Goal: Task Accomplishment & Management: Complete application form

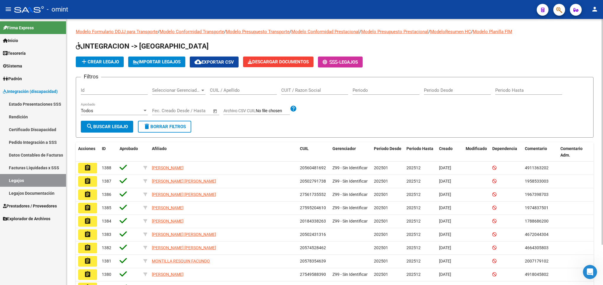
click at [228, 87] on div "CUIL / Apellido" at bounding box center [243, 88] width 67 height 13
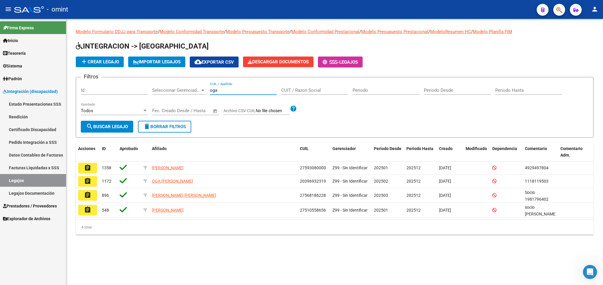
type input "oga"
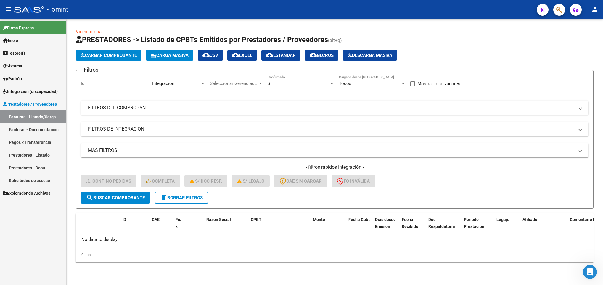
click at [162, 196] on mat-icon "delete" at bounding box center [163, 197] width 7 height 7
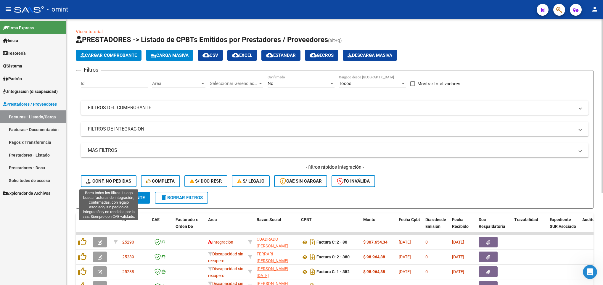
click at [101, 180] on span "Conf. no pedidas" at bounding box center [108, 180] width 45 height 5
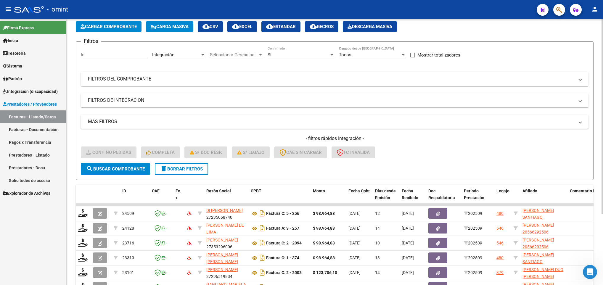
scroll to position [96, 0]
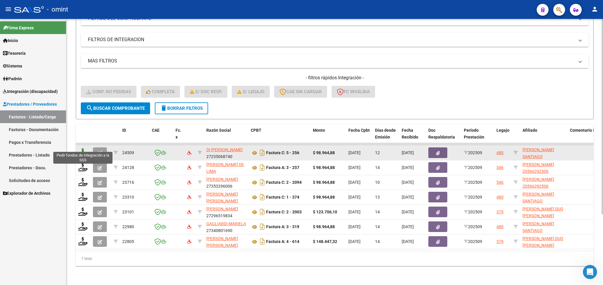
click at [83, 148] on icon at bounding box center [82, 152] width 9 height 8
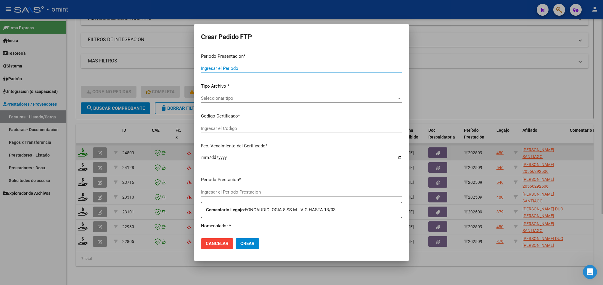
type input "202509"
type input "$ 98.964,88"
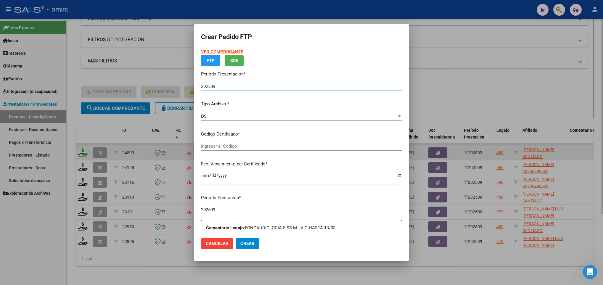
type input "2498941906"
type input "[DATE]"
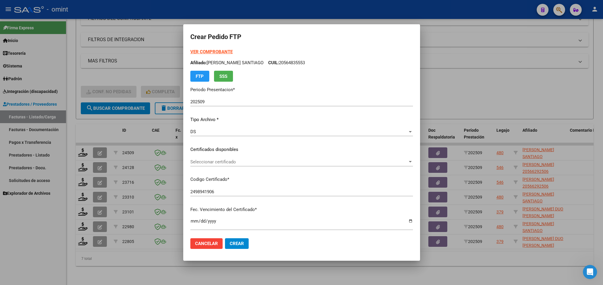
click at [259, 158] on div "Seleccionar certificado Seleccionar certificado" at bounding box center [301, 161] width 223 height 9
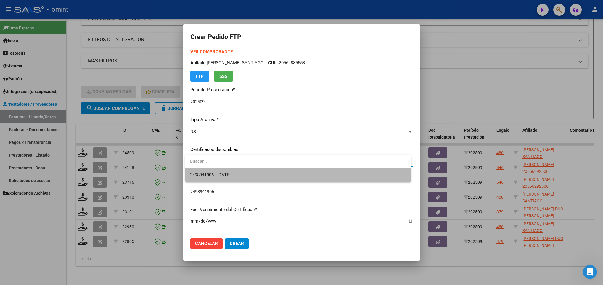
click at [259, 173] on span "2498941906 - [DATE]" at bounding box center [298, 174] width 216 height 13
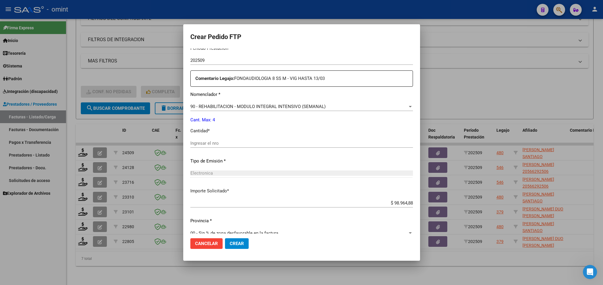
scroll to position [211, 0]
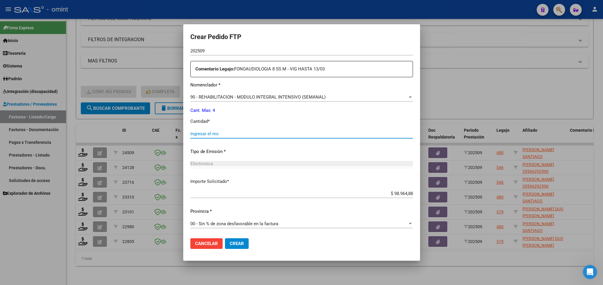
click at [253, 134] on input "Ingresar el nro" at bounding box center [301, 133] width 223 height 5
type input "4"
click at [237, 246] on button "Crear" at bounding box center [237, 243] width 24 height 11
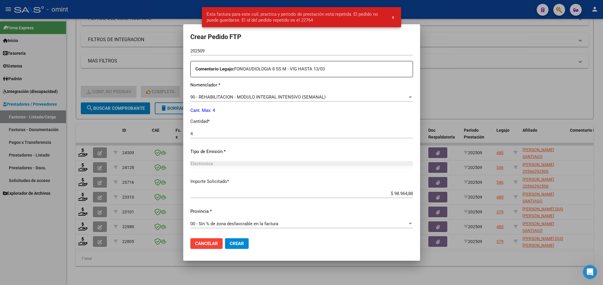
click at [495, 256] on div at bounding box center [301, 142] width 603 height 285
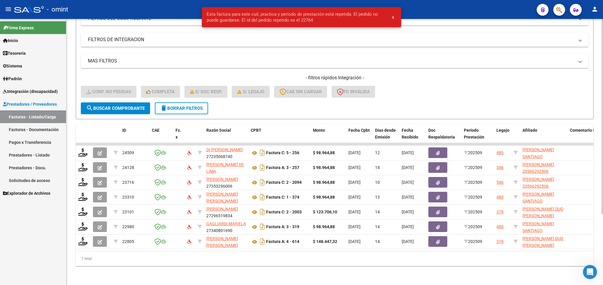
click at [187, 106] on span "delete Borrar Filtros" at bounding box center [181, 108] width 43 height 5
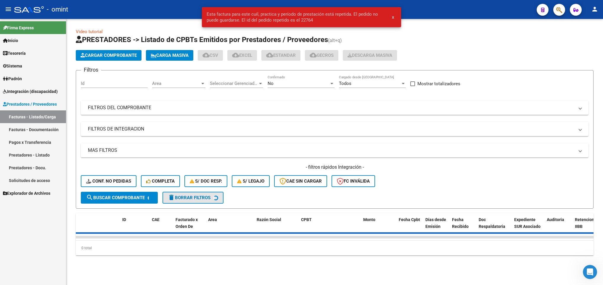
scroll to position [0, 0]
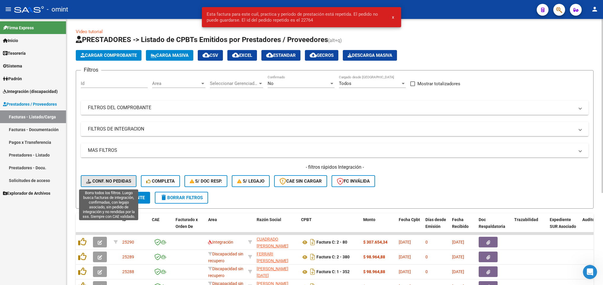
click at [123, 180] on span "Conf. no pedidas" at bounding box center [108, 180] width 45 height 5
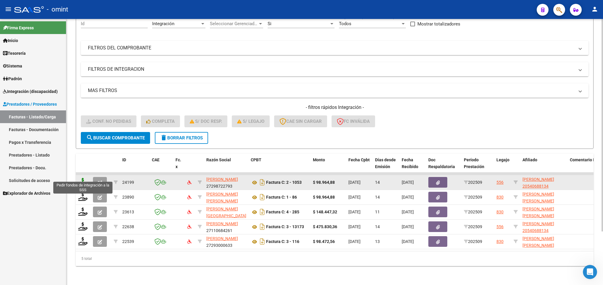
click at [81, 178] on icon at bounding box center [82, 182] width 9 height 8
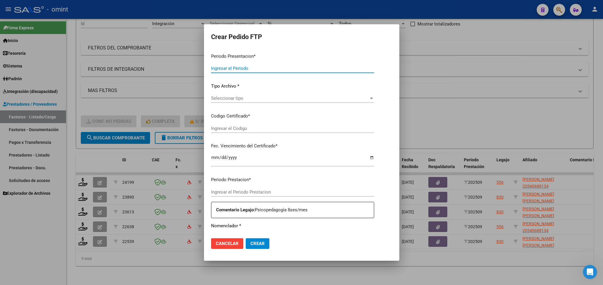
type input "202509"
type input "$ 98.964,88"
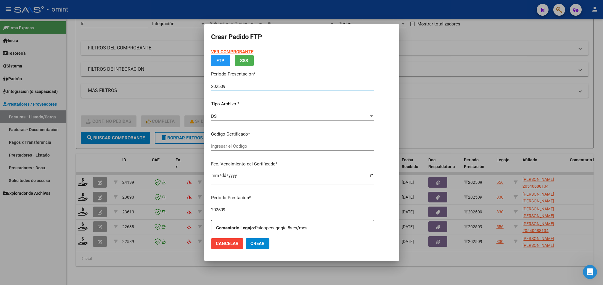
type input "4245606445"
type input "[DATE]"
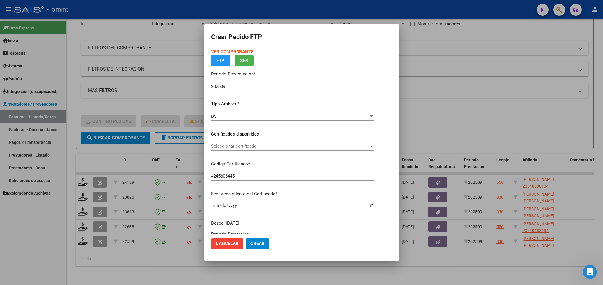
click at [245, 138] on p "Certificados disponibles" at bounding box center [292, 134] width 163 height 7
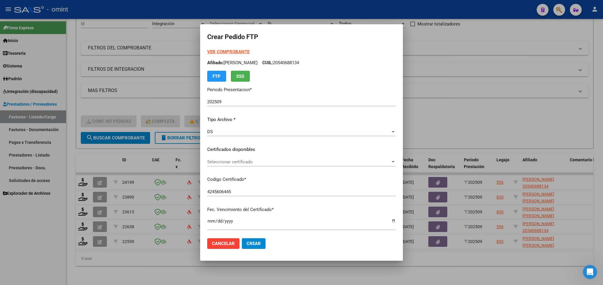
click at [240, 162] on span "Seleccionar certificado" at bounding box center [298, 161] width 183 height 5
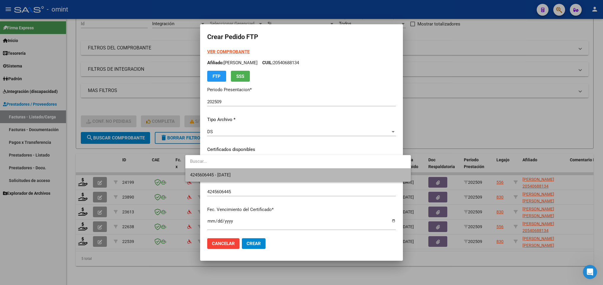
click at [240, 169] on span "4245606445 - [DATE]" at bounding box center [298, 174] width 216 height 13
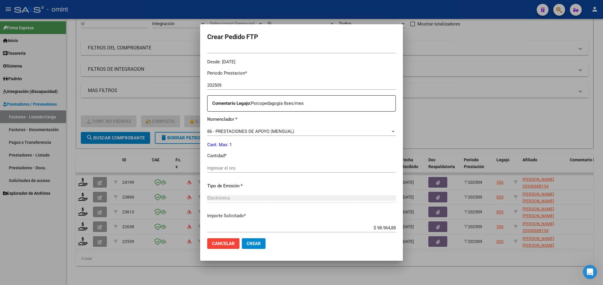
scroll to position [178, 0]
click at [239, 169] on input "Ingresar el nro" at bounding box center [301, 167] width 188 height 5
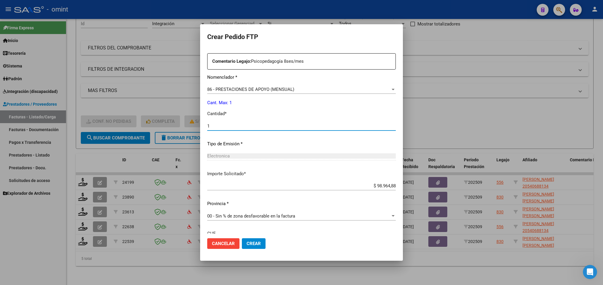
scroll to position [271, 0]
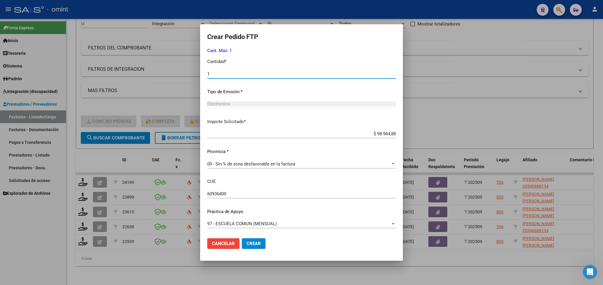
type input "1"
click at [242, 247] on button "Crear" at bounding box center [254, 243] width 24 height 11
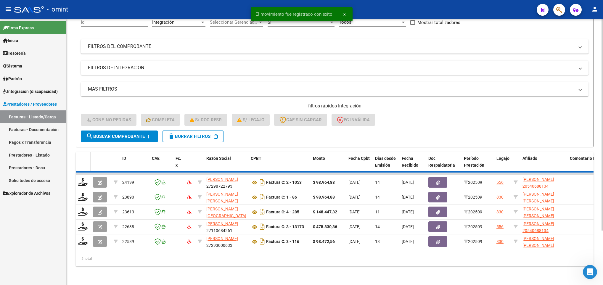
scroll to position [52, 0]
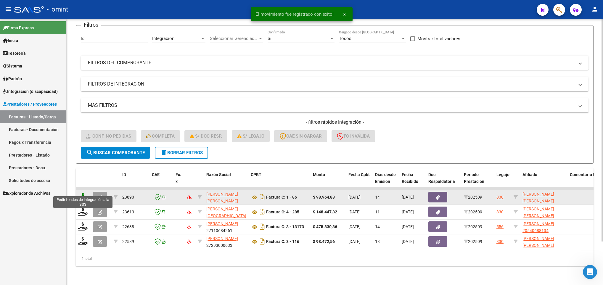
click at [82, 193] on icon at bounding box center [82, 197] width 9 height 8
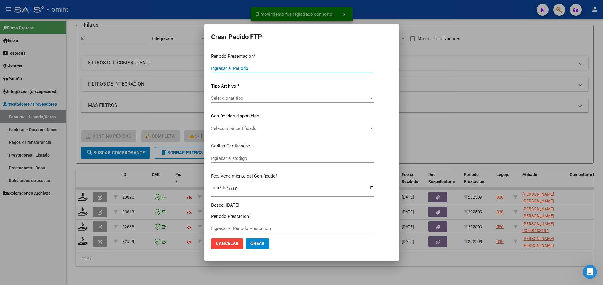
type input "202509"
type input "$ 98.964,88"
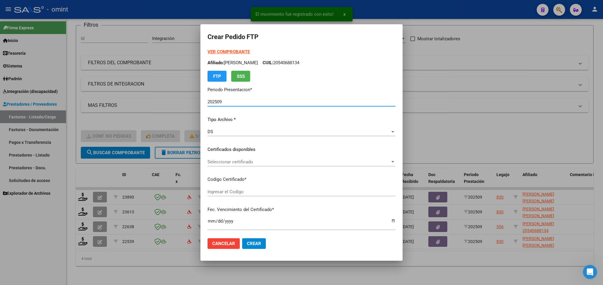
type input "9740985769"
type input "[DATE]"
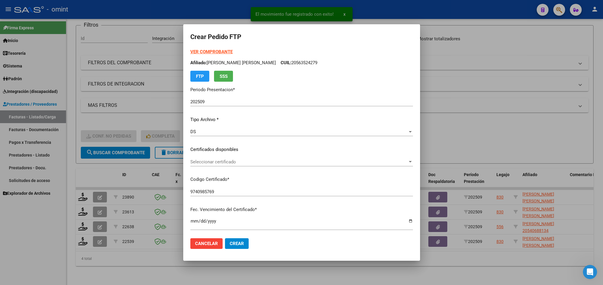
click at [245, 157] on div "Seleccionar certificado Seleccionar certificado" at bounding box center [301, 161] width 223 height 9
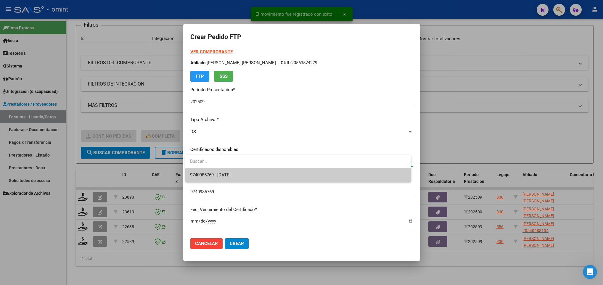
click at [247, 171] on span "9740985769 - [DATE]" at bounding box center [298, 174] width 216 height 13
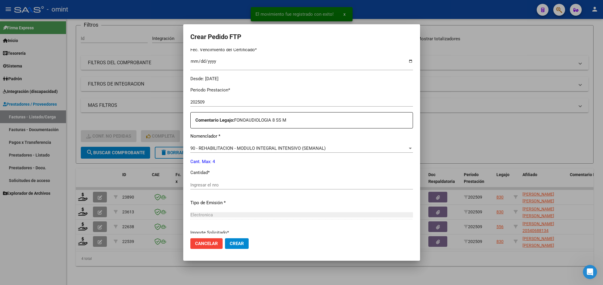
scroll to position [211, 0]
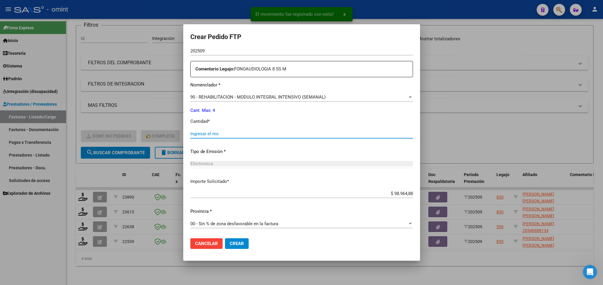
click at [225, 133] on input "Ingresar el nro" at bounding box center [301, 133] width 223 height 5
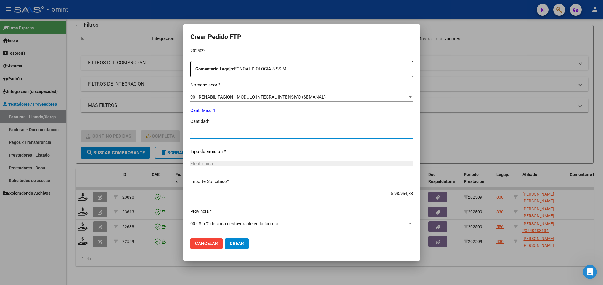
type input "4"
click at [239, 239] on button "Crear" at bounding box center [237, 243] width 24 height 11
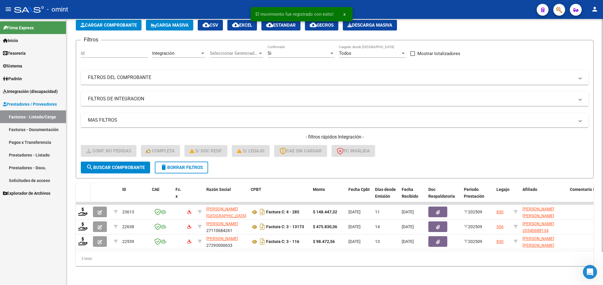
scroll to position [37, 0]
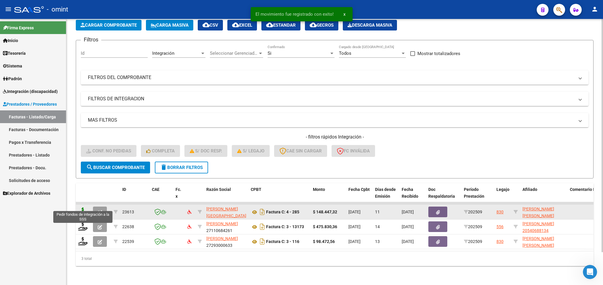
click at [81, 207] on icon at bounding box center [82, 211] width 9 height 8
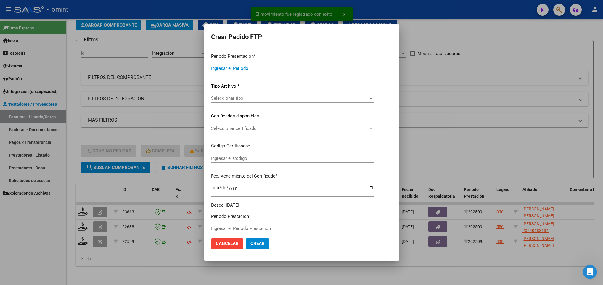
type input "202509"
type input "$ 148.447,32"
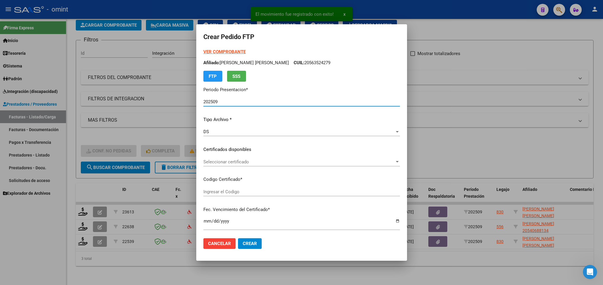
type input "9740985769"
type input "[DATE]"
click at [255, 164] on span "Seleccionar certificado" at bounding box center [298, 161] width 191 height 5
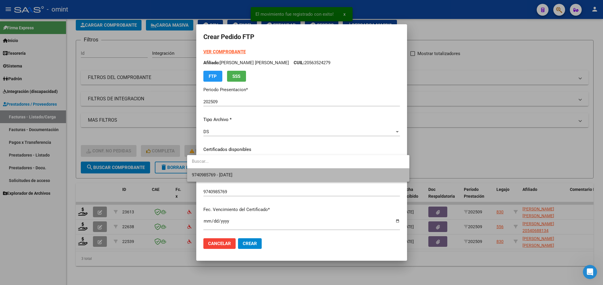
click at [254, 175] on span "9740985769 - [DATE]" at bounding box center [298, 174] width 213 height 13
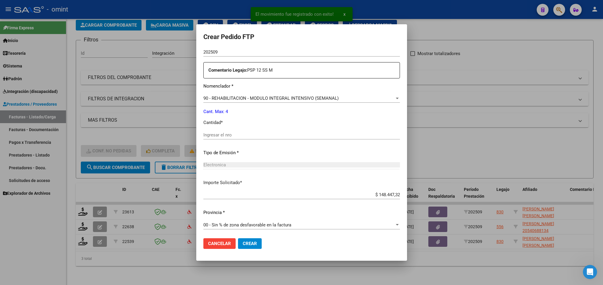
scroll to position [211, 0]
click at [219, 136] on input "Ingresar el nro" at bounding box center [301, 133] width 196 height 5
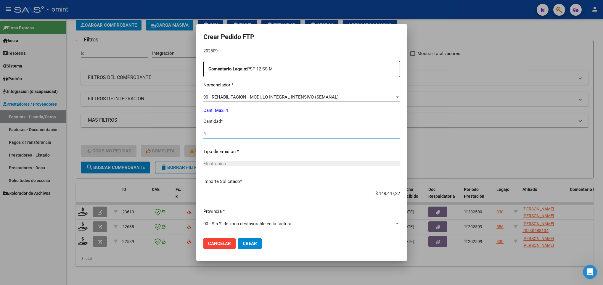
type input "4"
click at [243, 246] on span "Crear" at bounding box center [250, 243] width 14 height 5
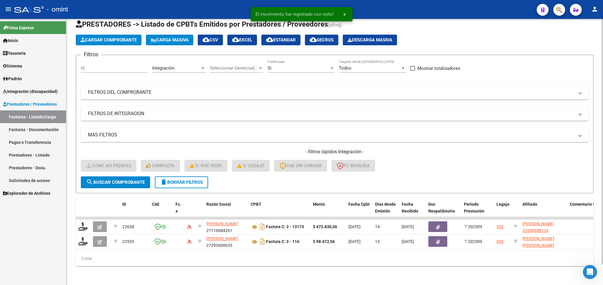
scroll to position [22, 0]
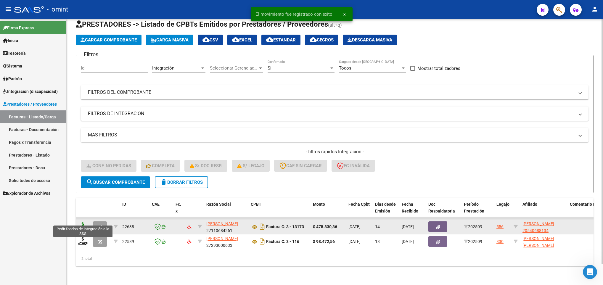
click at [81, 222] on icon at bounding box center [82, 226] width 9 height 8
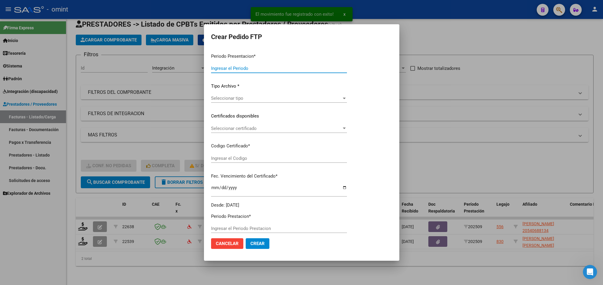
type input "202509"
type input "$ 475.830,36"
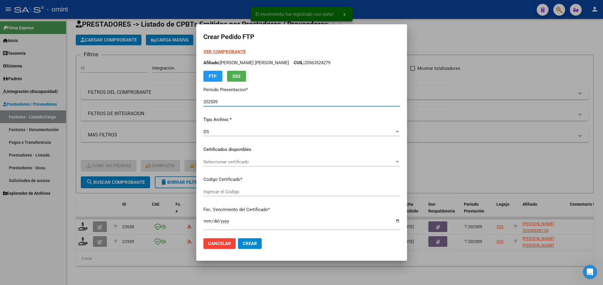
type input "4245606445"
type input "[DATE]"
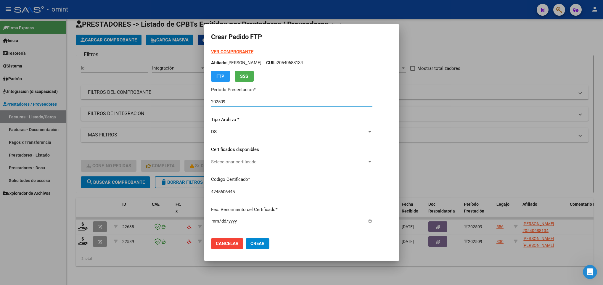
click at [274, 161] on span "Seleccionar certificado" at bounding box center [289, 161] width 156 height 5
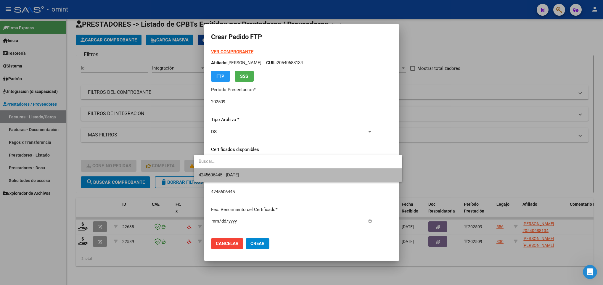
click at [274, 175] on span "4245606445 - [DATE]" at bounding box center [298, 174] width 199 height 13
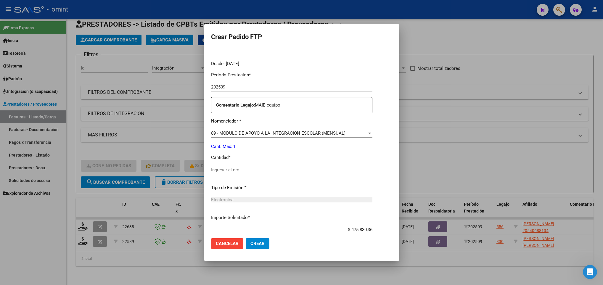
scroll to position [178, 0]
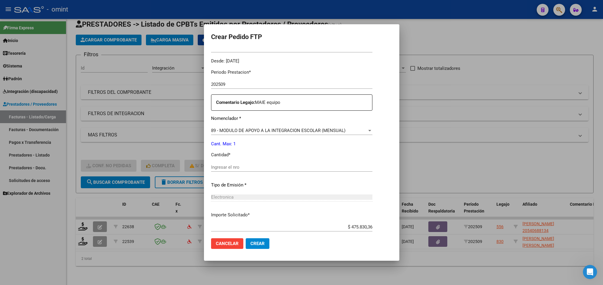
click at [248, 168] on input "Ingresar el nro" at bounding box center [291, 167] width 161 height 5
type input "1"
click at [251, 245] on span "Crear" at bounding box center [257, 243] width 14 height 5
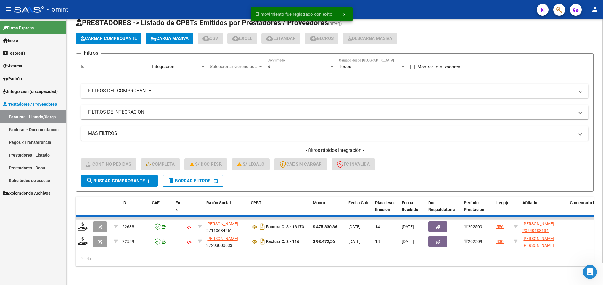
scroll to position [7, 0]
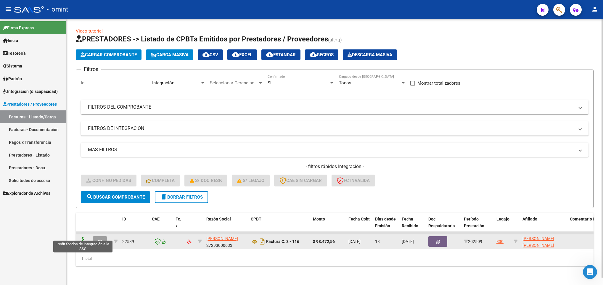
click at [81, 237] on icon at bounding box center [82, 241] width 9 height 8
click at [82, 237] on icon at bounding box center [82, 241] width 9 height 8
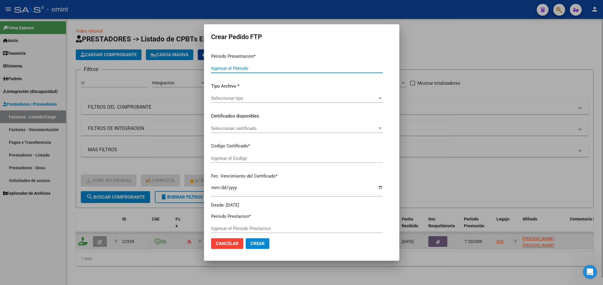
type input "202509"
type input "$ 98.472,56"
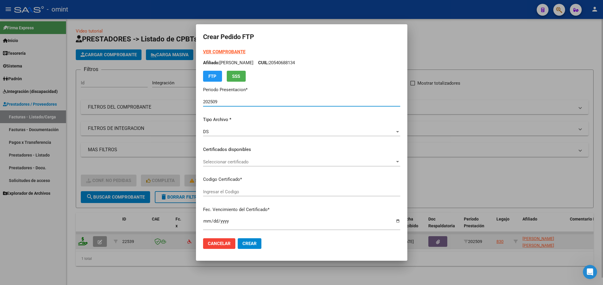
type input "9740985769"
type input "[DATE]"
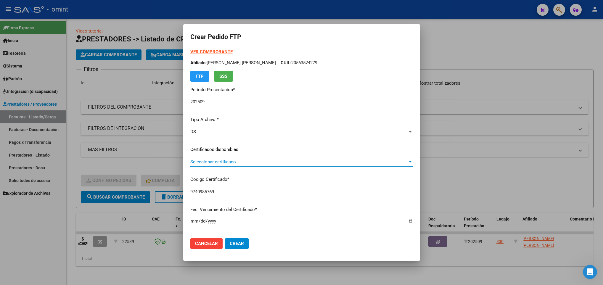
click at [297, 162] on span "Seleccionar certificado" at bounding box center [298, 161] width 217 height 5
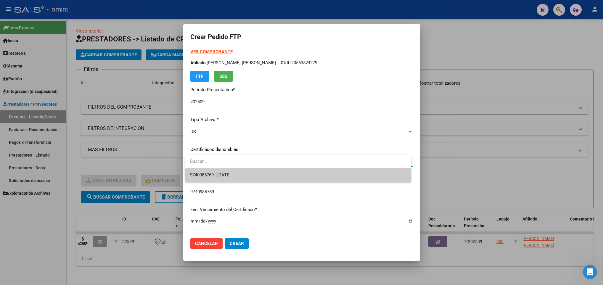
click at [294, 179] on span "9740985769 - [DATE]" at bounding box center [298, 174] width 216 height 13
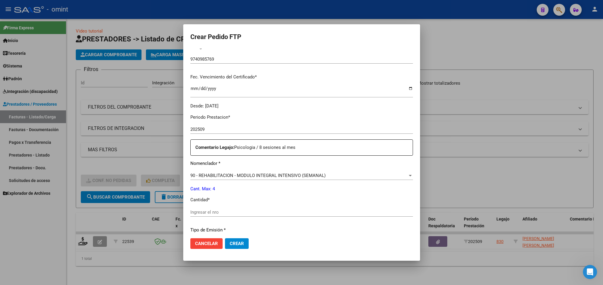
scroll to position [133, 0]
click at [197, 212] on input "Ingresar el nro" at bounding box center [301, 211] width 223 height 5
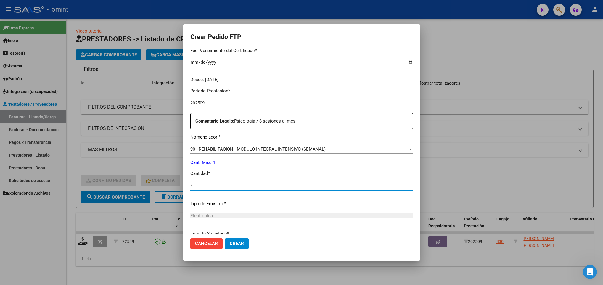
scroll to position [211, 0]
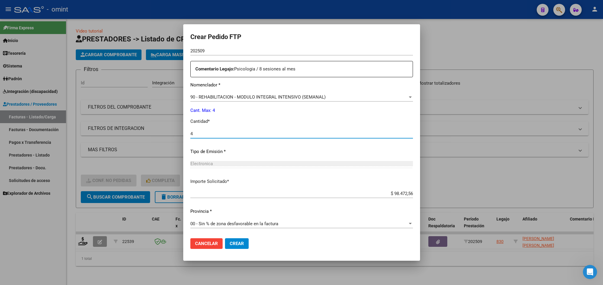
type input "4"
click at [242, 244] on span "Crear" at bounding box center [237, 243] width 14 height 5
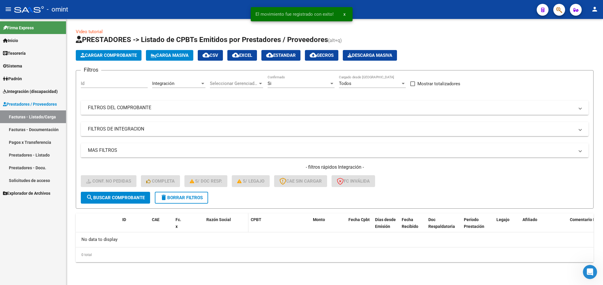
scroll to position [0, 0]
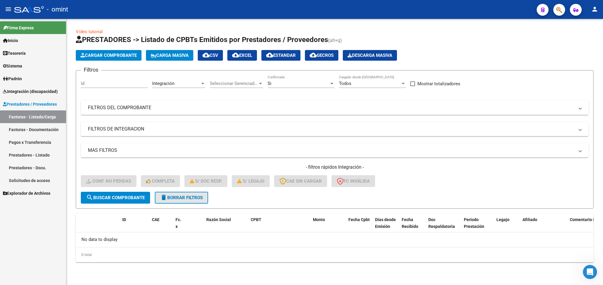
click at [181, 201] on button "delete Borrar Filtros" at bounding box center [181, 198] width 53 height 12
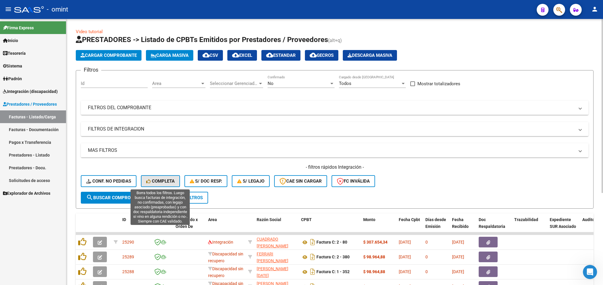
click at [169, 182] on span "Completa" at bounding box center [160, 180] width 28 height 5
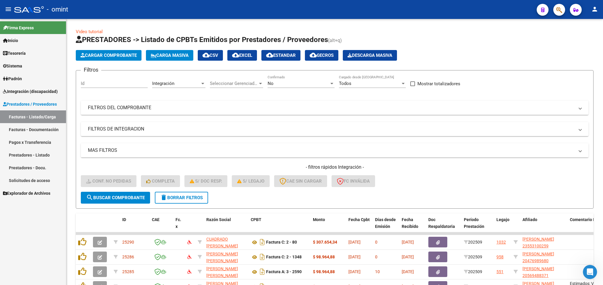
click at [185, 196] on span "delete Borrar Filtros" at bounding box center [181, 197] width 43 height 5
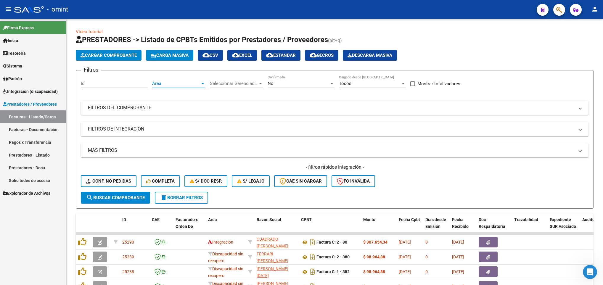
click at [202, 86] on div at bounding box center [202, 83] width 5 height 5
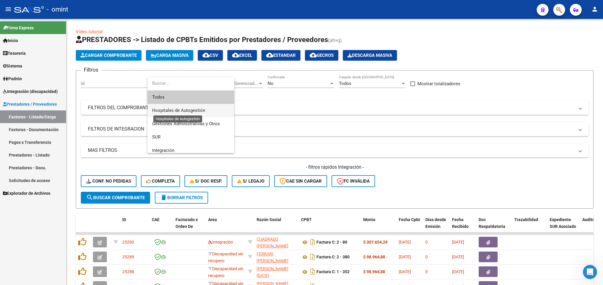
click at [175, 108] on span "Hospitales de Autogestión" at bounding box center [178, 110] width 53 height 5
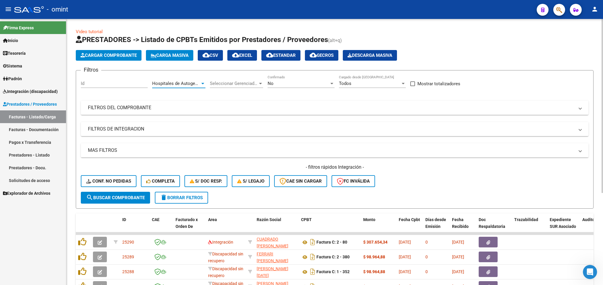
click at [128, 195] on span "search Buscar Comprobante" at bounding box center [115, 197] width 59 height 5
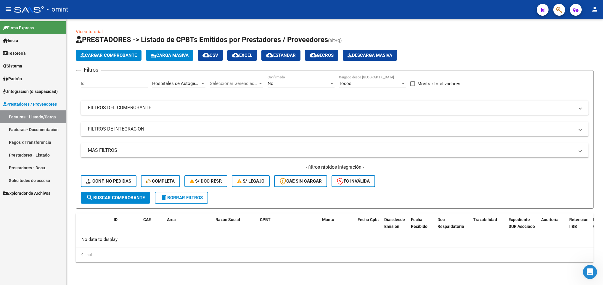
click at [191, 85] on span "Hospitales de Autogestión" at bounding box center [178, 83] width 53 height 5
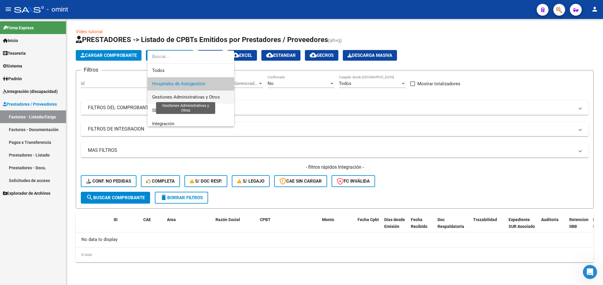
click at [189, 98] on span "Gestiones Administrativas y Otros" at bounding box center [186, 96] width 68 height 5
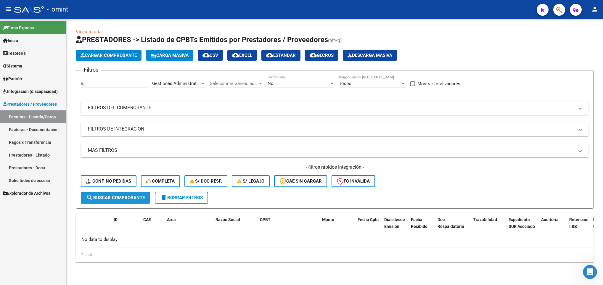
click at [133, 195] on span "search Buscar Comprobante" at bounding box center [115, 197] width 59 height 5
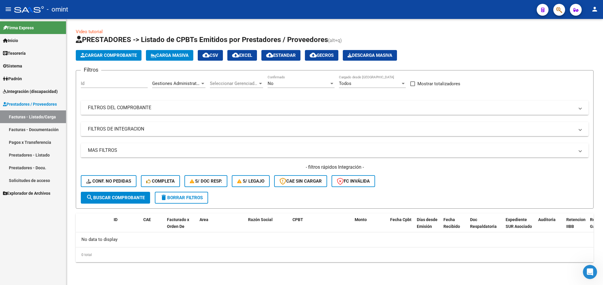
click at [196, 83] on span "Gestiones Administrativas y Otros" at bounding box center [186, 83] width 68 height 5
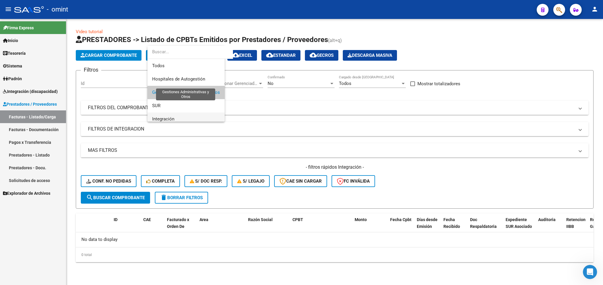
scroll to position [9, 0]
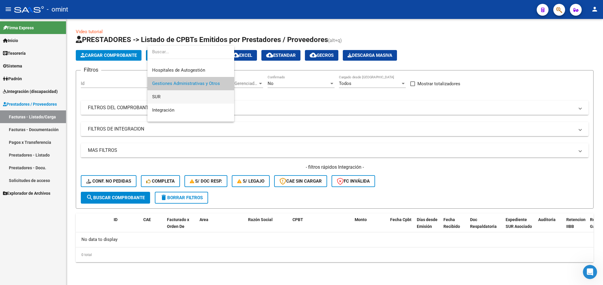
click at [195, 99] on span "SUR" at bounding box center [190, 96] width 77 height 13
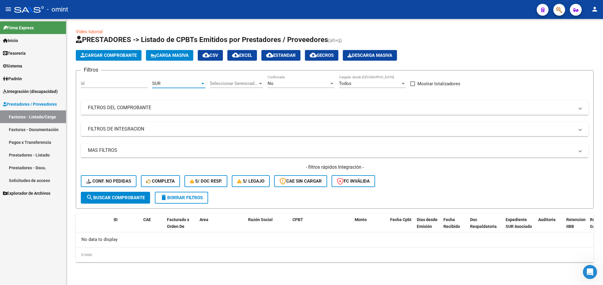
click at [138, 198] on span "search Buscar Comprobante" at bounding box center [115, 197] width 59 height 5
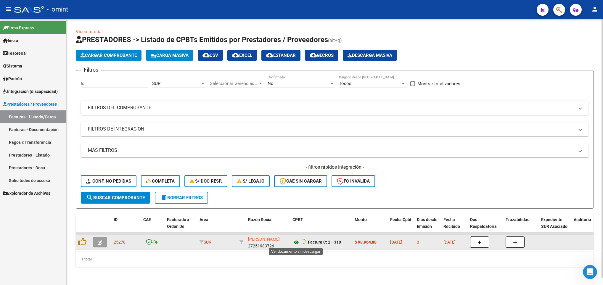
click at [294, 240] on icon at bounding box center [296, 242] width 8 height 7
click at [99, 242] on icon "button" at bounding box center [100, 242] width 4 height 4
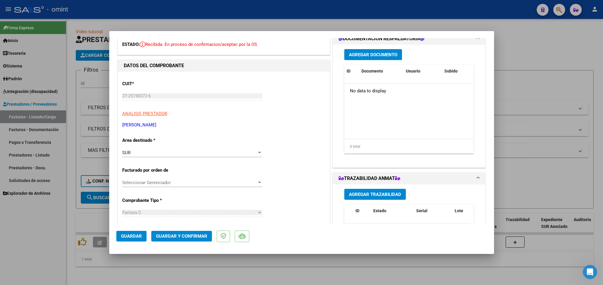
scroll to position [44, 0]
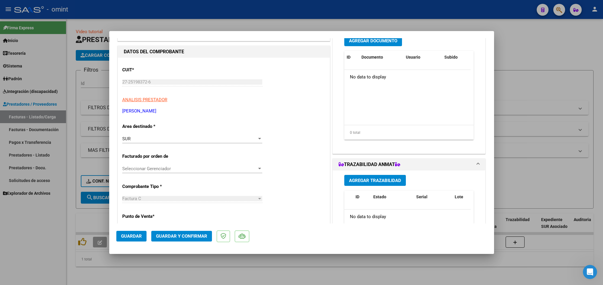
click at [243, 138] on div "SUR" at bounding box center [189, 138] width 135 height 5
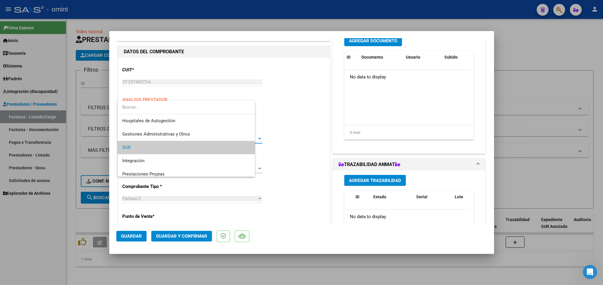
scroll to position [9, 0]
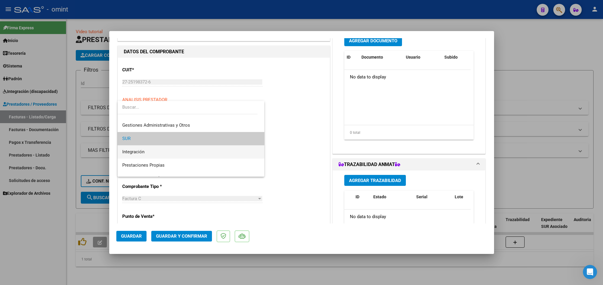
click at [186, 150] on span "Integración" at bounding box center [190, 151] width 137 height 13
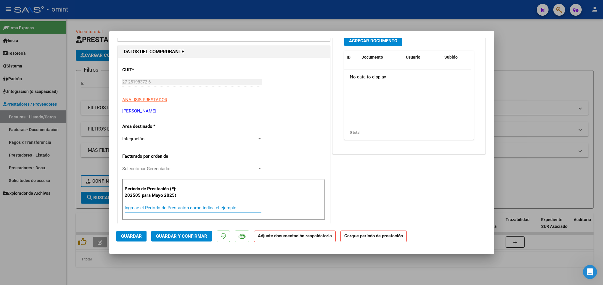
click at [188, 210] on input "Ingrese el Período de Prestación como indica el ejemplo" at bounding box center [193, 207] width 137 height 5
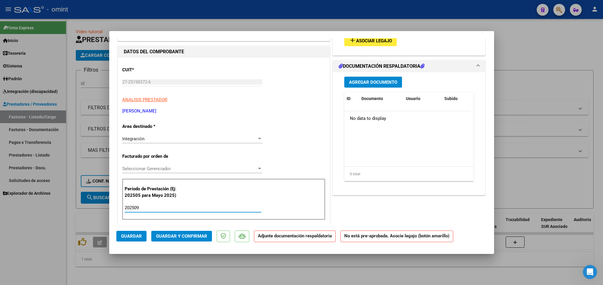
type input "202509"
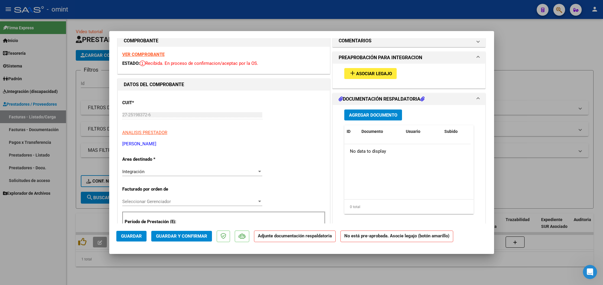
scroll to position [0, 0]
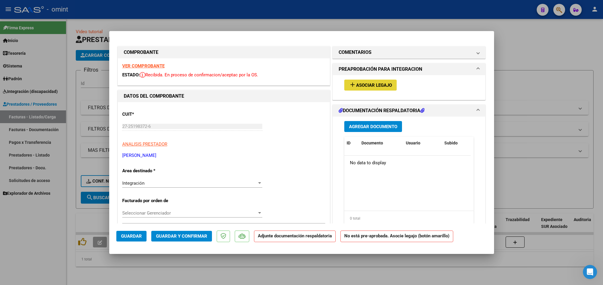
click at [359, 85] on span "Asociar Legajo" at bounding box center [374, 85] width 36 height 5
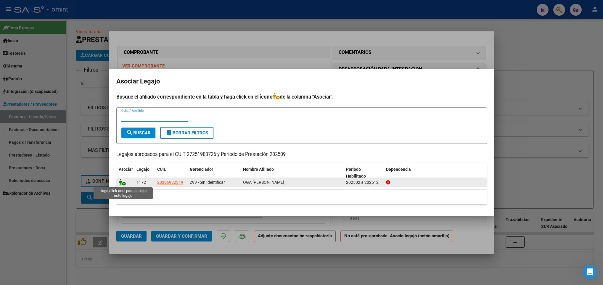
click at [123, 184] on icon at bounding box center [122, 182] width 7 height 7
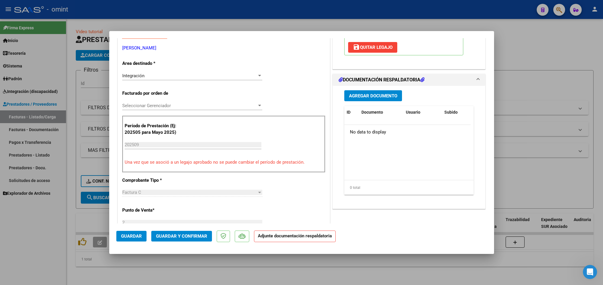
scroll to position [133, 0]
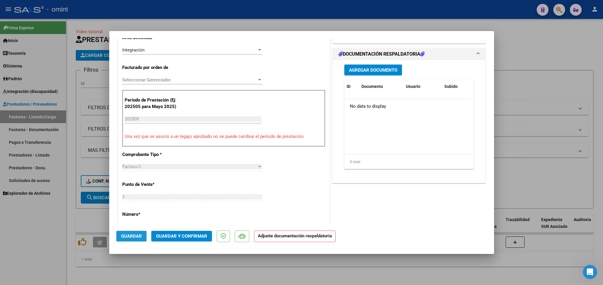
click at [124, 237] on span "Guardar" at bounding box center [131, 235] width 21 height 5
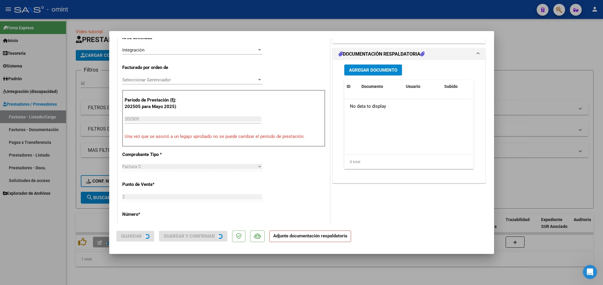
click at [125, 270] on div at bounding box center [301, 142] width 603 height 285
type input "$ 0,00"
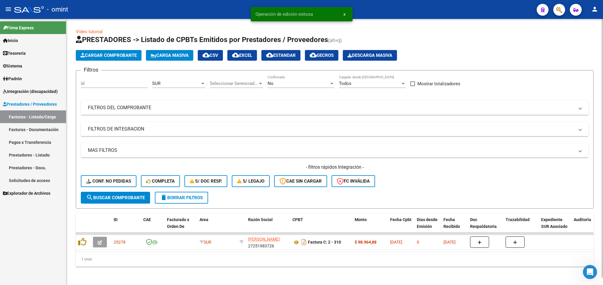
click at [178, 81] on div "SUR" at bounding box center [176, 83] width 48 height 5
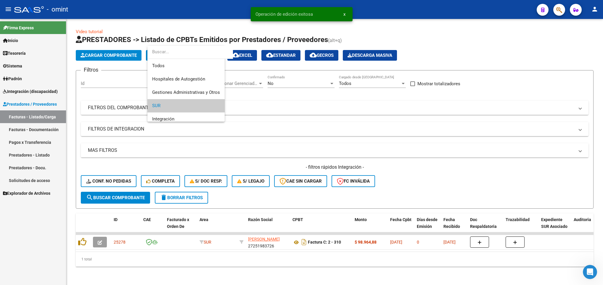
scroll to position [22, 0]
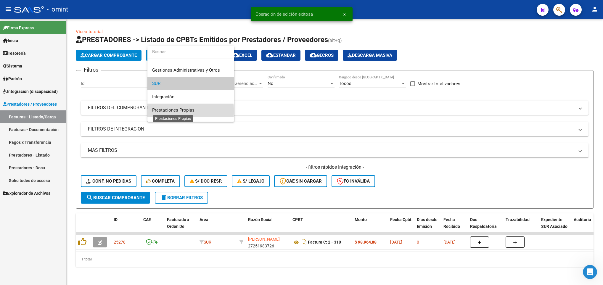
click at [178, 111] on span "Prestaciones Propias" at bounding box center [173, 109] width 42 height 5
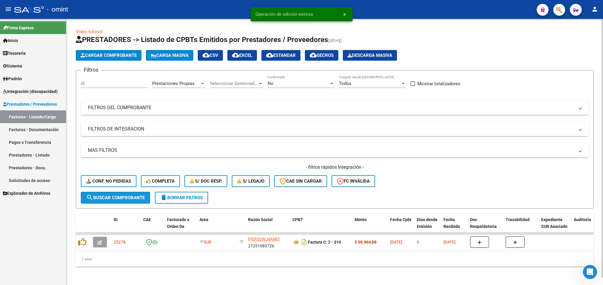
click at [120, 201] on button "search Buscar Comprobante" at bounding box center [115, 198] width 69 height 12
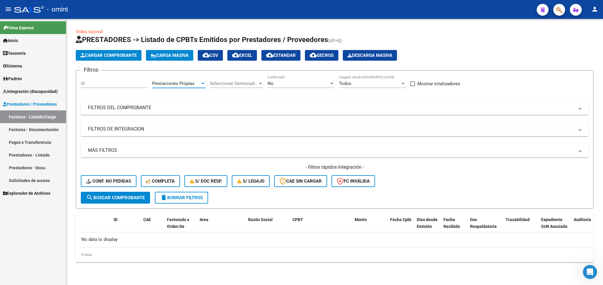
click at [194, 85] on span "Prestaciones Propias" at bounding box center [173, 83] width 42 height 5
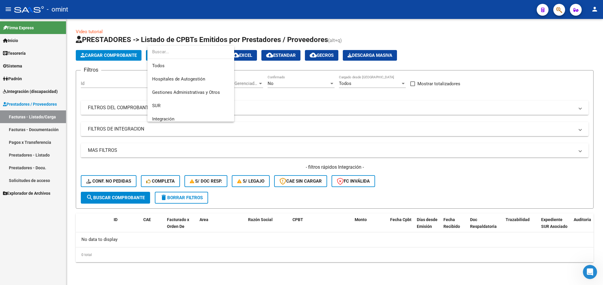
scroll to position [49, 0]
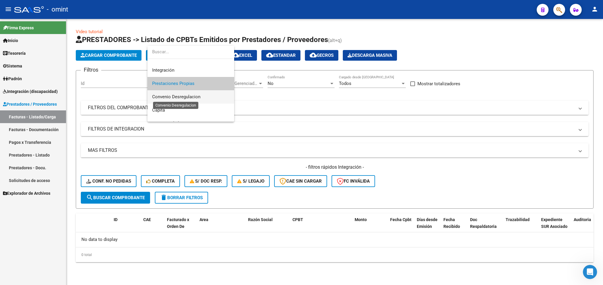
drag, startPoint x: 199, startPoint y: 95, endPoint x: 185, endPoint y: 110, distance: 20.9
click at [199, 95] on span "Convenio Desregulacion" at bounding box center [176, 96] width 48 height 5
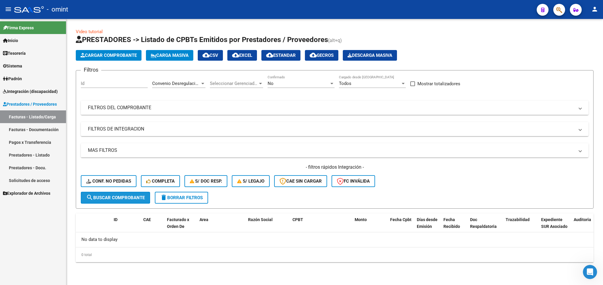
click at [126, 202] on button "search Buscar Comprobante" at bounding box center [115, 198] width 69 height 12
click at [187, 79] on div "Convenio Desregulacion Area" at bounding box center [178, 81] width 53 height 13
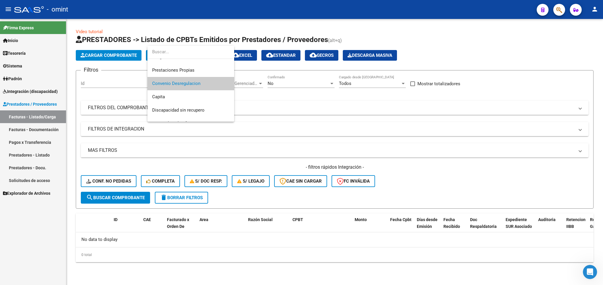
scroll to position [70, 0]
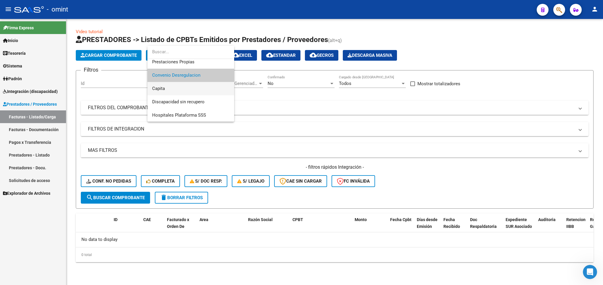
click at [206, 91] on span "Capita" at bounding box center [190, 88] width 77 height 13
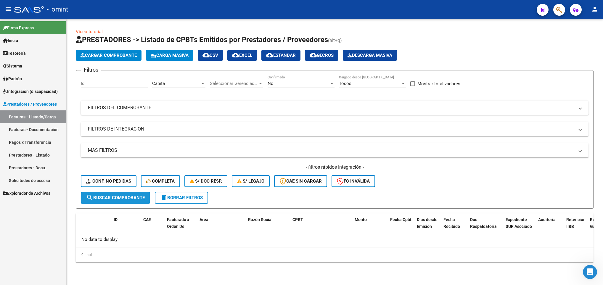
click at [122, 201] on button "search Buscar Comprobante" at bounding box center [115, 198] width 69 height 12
click at [198, 80] on div "Capita Area" at bounding box center [178, 81] width 53 height 13
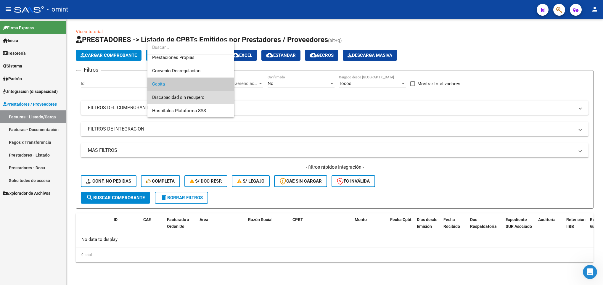
click at [199, 101] on span "Discapacidad sin recupero" at bounding box center [190, 97] width 77 height 13
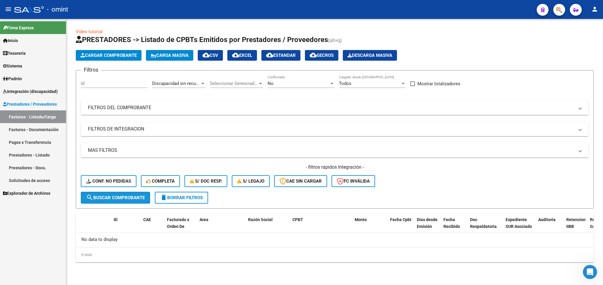
click at [127, 198] on span "search Buscar Comprobante" at bounding box center [115, 197] width 59 height 5
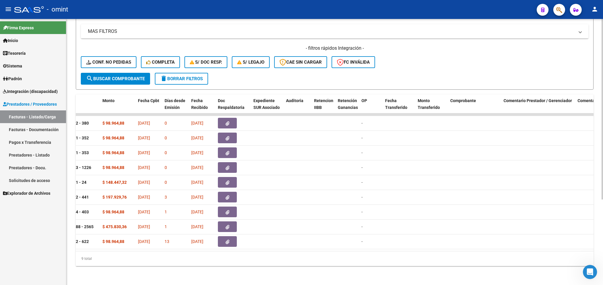
scroll to position [0, 0]
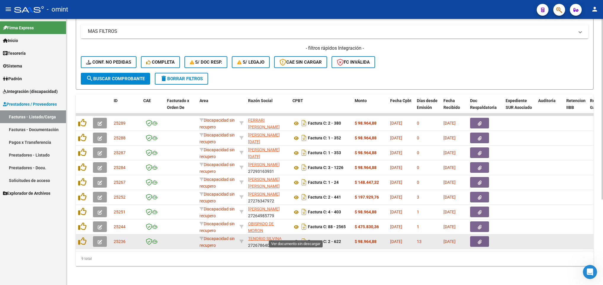
click at [296, 238] on icon at bounding box center [296, 241] width 8 height 7
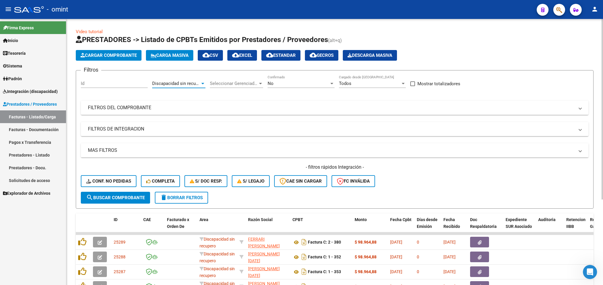
click at [189, 84] on span "Discapacidad sin recupero" at bounding box center [178, 83] width 52 height 5
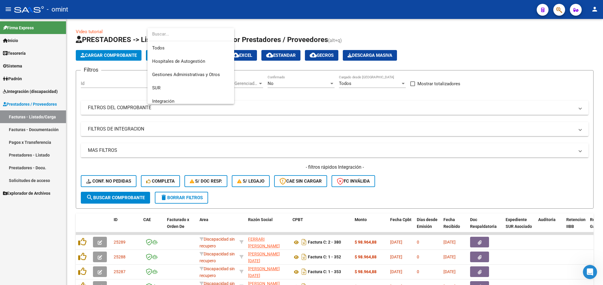
scroll to position [70, 0]
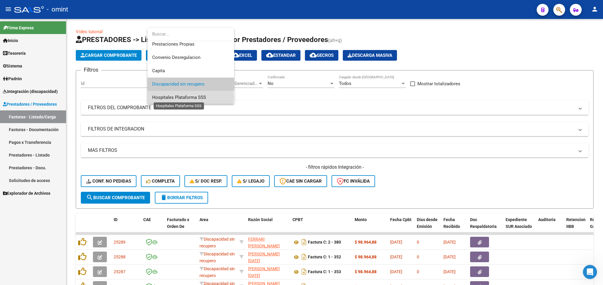
click at [190, 97] on span "Hospitales Plataforma SSS" at bounding box center [179, 97] width 54 height 5
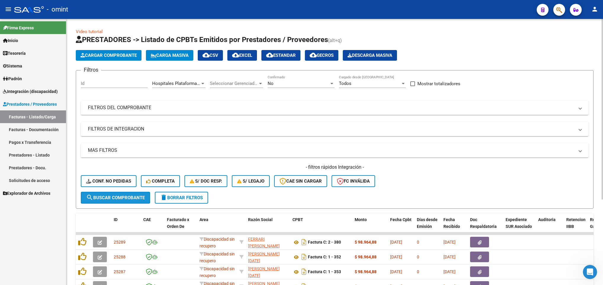
click at [109, 197] on span "search Buscar Comprobante" at bounding box center [115, 197] width 59 height 5
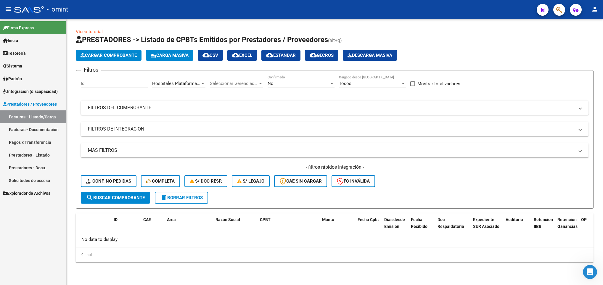
click at [188, 80] on div "Hospitales Plataforma SSS Area" at bounding box center [178, 81] width 53 height 13
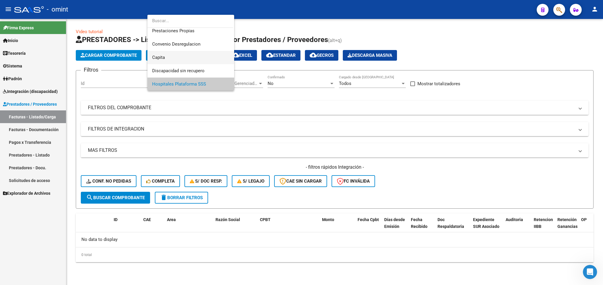
scroll to position [26, 0]
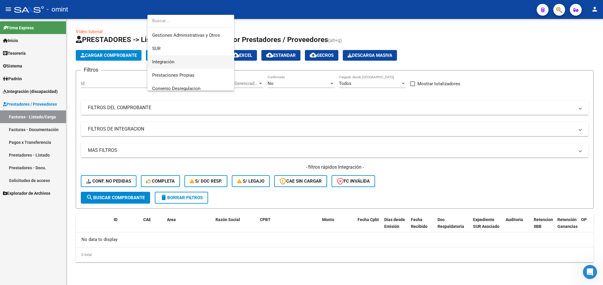
click at [188, 57] on span "Integración" at bounding box center [190, 61] width 77 height 13
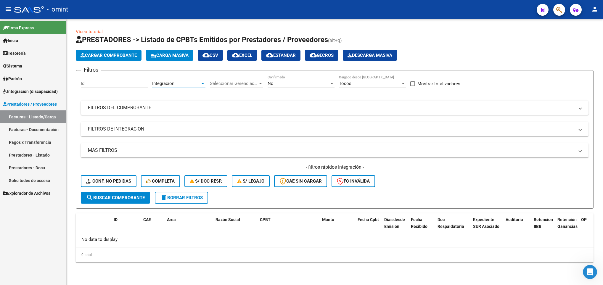
click at [124, 198] on span "search Buscar Comprobante" at bounding box center [115, 197] width 59 height 5
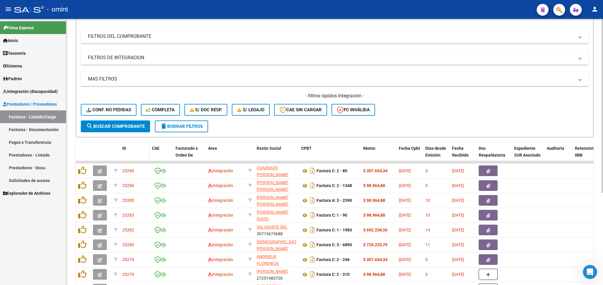
scroll to position [0, 0]
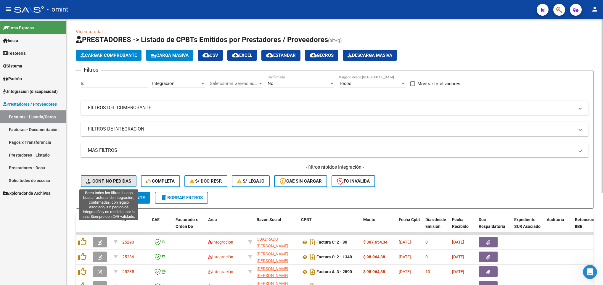
click at [99, 180] on span "Conf. no pedidas" at bounding box center [108, 180] width 45 height 5
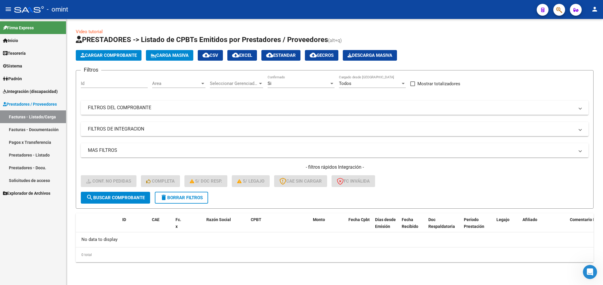
click at [49, 90] on span "Integración (discapacidad)" at bounding box center [30, 91] width 55 height 7
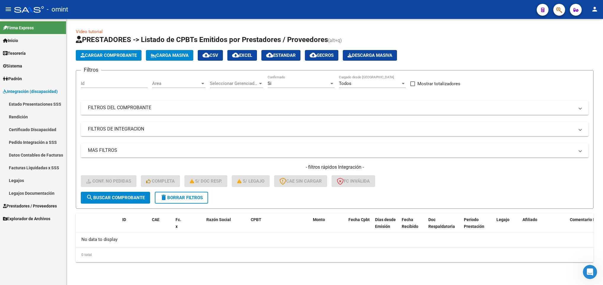
click at [42, 138] on link "Pedido Integración a SSS" at bounding box center [33, 142] width 66 height 13
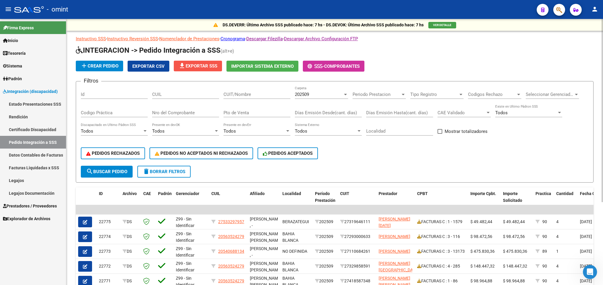
click at [206, 66] on span "file_download Exportar SSS" at bounding box center [197, 65] width 39 height 5
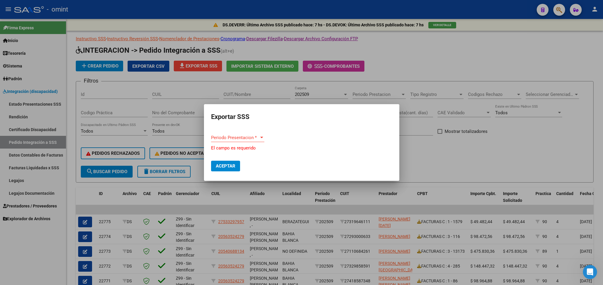
click at [238, 142] on div "Periodo Presentacion * Periodo Presentacion *" at bounding box center [237, 140] width 53 height 14
click at [240, 138] on span "Periodo Presentacion *" at bounding box center [235, 137] width 48 height 5
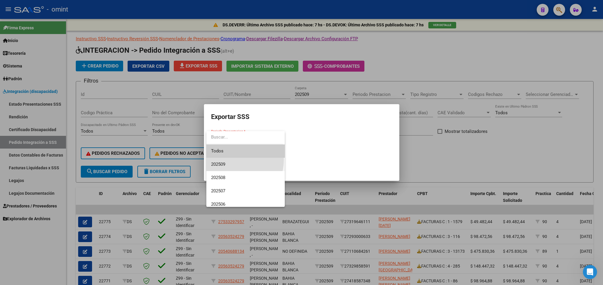
click at [233, 160] on span "202509" at bounding box center [245, 164] width 69 height 13
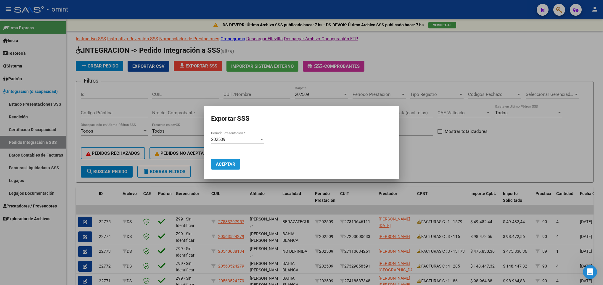
click at [225, 162] on span "Aceptar" at bounding box center [226, 164] width 20 height 5
click at [142, 186] on div at bounding box center [301, 142] width 603 height 285
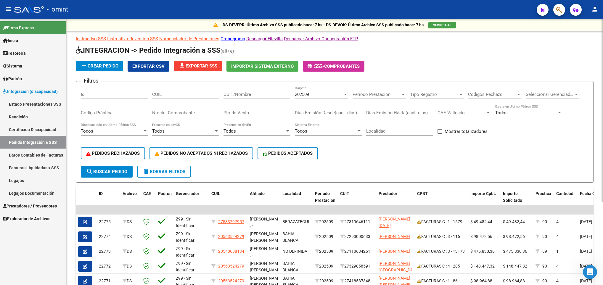
click at [250, 94] on input "CUIT/Nombre" at bounding box center [256, 94] width 67 height 5
paste input "30677626379"
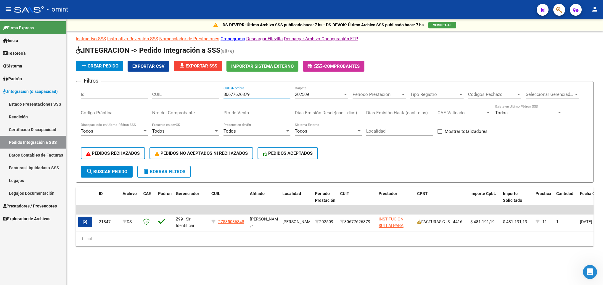
drag, startPoint x: 261, startPoint y: 93, endPoint x: 146, endPoint y: 87, distance: 114.6
click at [146, 87] on div "Filtros Id CUIL 30677626379 CUIT/Nombre 202509 Carpeta Periodo Prestacion Perio…" at bounding box center [334, 126] width 507 height 80
paste input "711027854"
type input "30711027854"
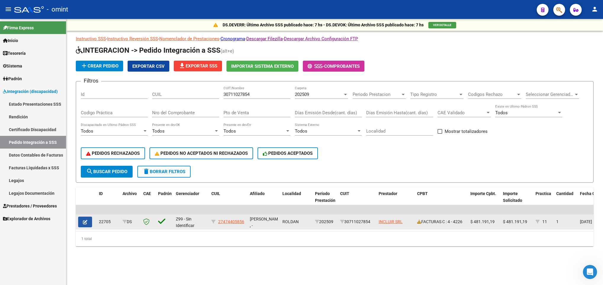
click at [82, 226] on button "button" at bounding box center [85, 222] width 14 height 11
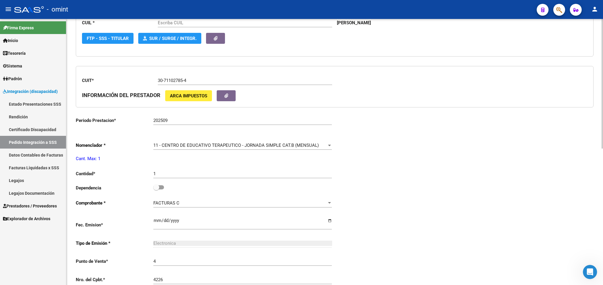
scroll to position [222, 0]
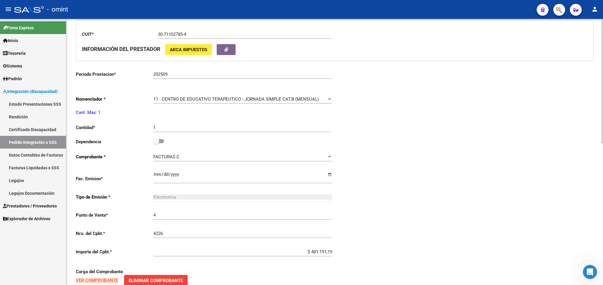
click at [157, 138] on div "1 Ingresar el nro" at bounding box center [242, 128] width 178 height 18
type input "27474405856"
click at [158, 142] on span at bounding box center [156, 141] width 6 height 6
click at [156, 143] on input "checkbox" at bounding box center [156, 143] width 0 height 0
checkbox input "true"
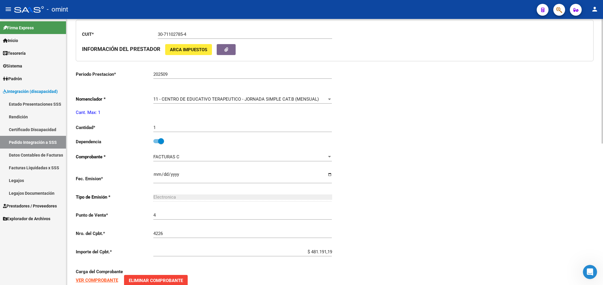
click at [506, 141] on div "Periodo Presentacion * 202509 Ingresar el Periodo Tipo Archivo * DS Seleccionar…" at bounding box center [335, 123] width 518 height 448
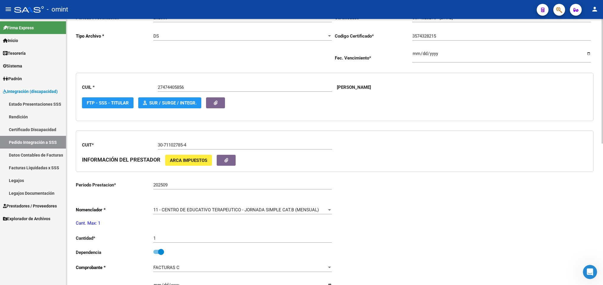
scroll to position [0, 0]
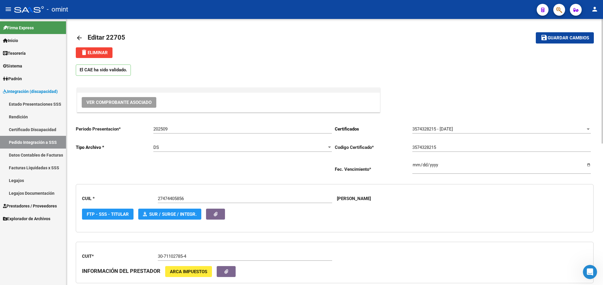
click at [568, 36] on span "Guardar cambios" at bounding box center [567, 38] width 41 height 5
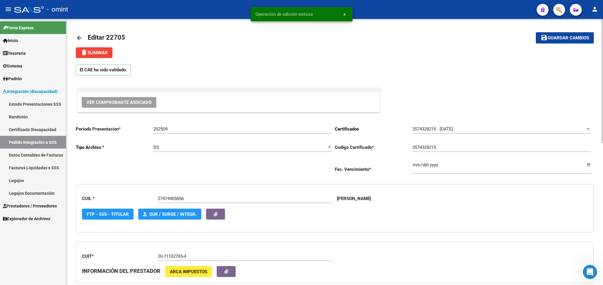
click at [76, 35] on mat-icon "arrow_back" at bounding box center [79, 37] width 7 height 7
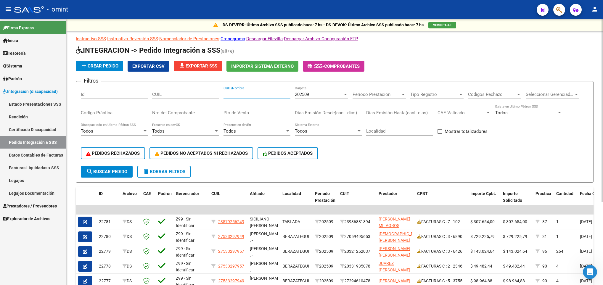
click at [274, 93] on input "CUIT/Nombre" at bounding box center [256, 94] width 67 height 5
paste input "23123332954"
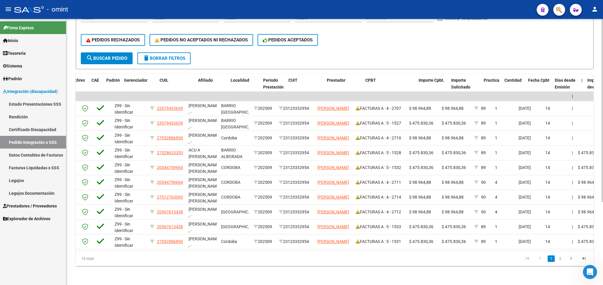
scroll to position [0, 51]
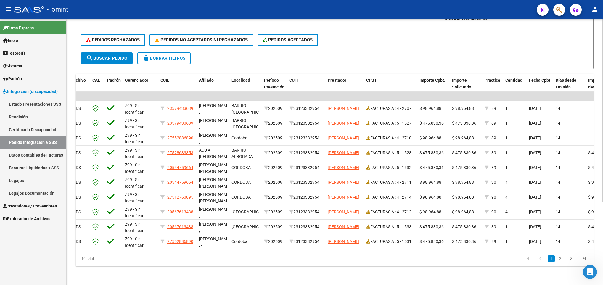
type input "23123332954"
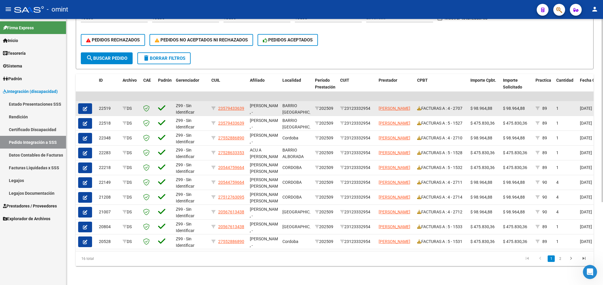
click at [91, 103] on button "button" at bounding box center [85, 108] width 14 height 11
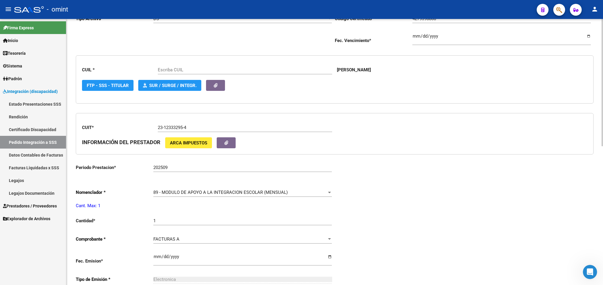
scroll to position [178, 0]
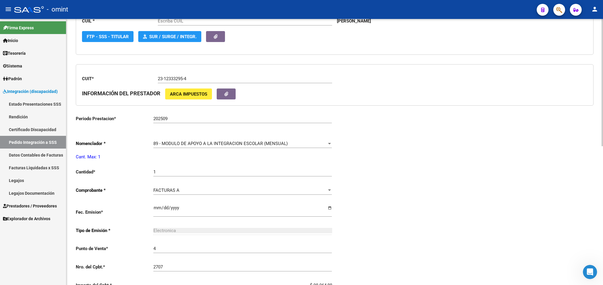
type input "23579433639"
click at [237, 145] on span "89 - MODULO DE APOYO A LA INTEGRACION ESCOLAR (MENSUAL)" at bounding box center [220, 143] width 134 height 5
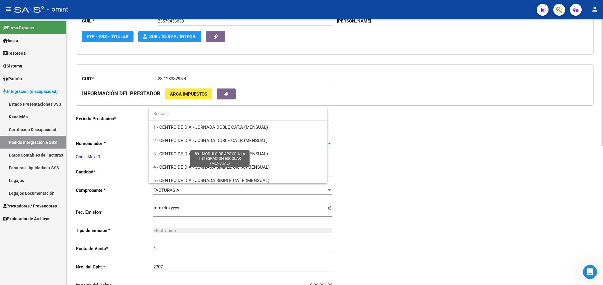
scroll to position [1154, 0]
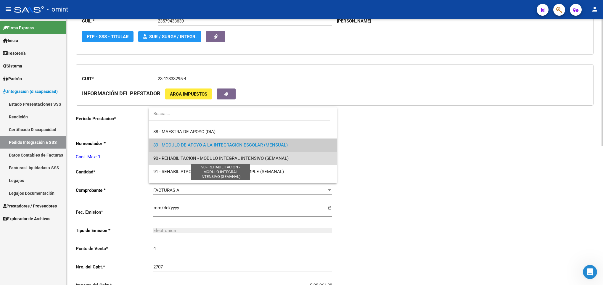
drag, startPoint x: 247, startPoint y: 157, endPoint x: 226, endPoint y: 155, distance: 21.1
click at [247, 158] on span "90 - REHABILITACION - MODULO INTEGRAL INTENSIVO (SEMANAL)" at bounding box center [220, 158] width 135 height 5
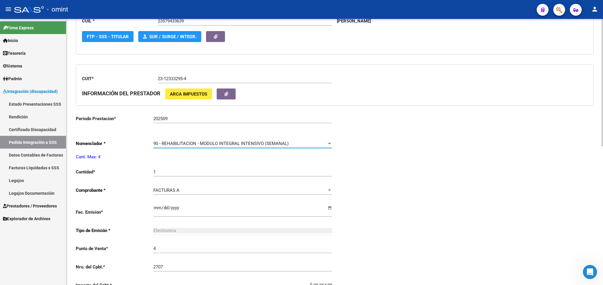
click at [175, 175] on input "1" at bounding box center [242, 171] width 178 height 5
type input "4"
click at [479, 129] on div "Periodo Presentacion * 202509 Ingresar el Periodo Tipo Archivo * DS Seleccionar…" at bounding box center [335, 161] width 518 height 437
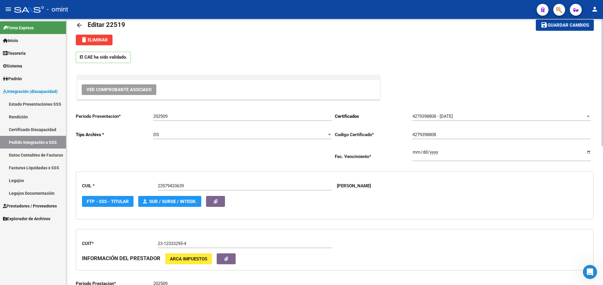
scroll to position [0, 0]
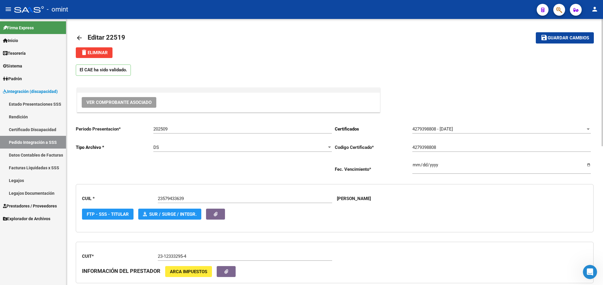
click at [566, 36] on span "Guardar cambios" at bounding box center [567, 38] width 41 height 5
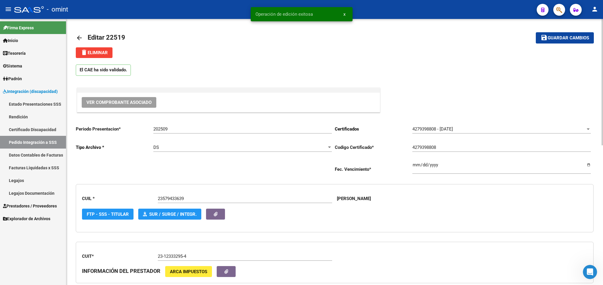
click at [79, 33] on link "arrow_back" at bounding box center [82, 38] width 12 height 14
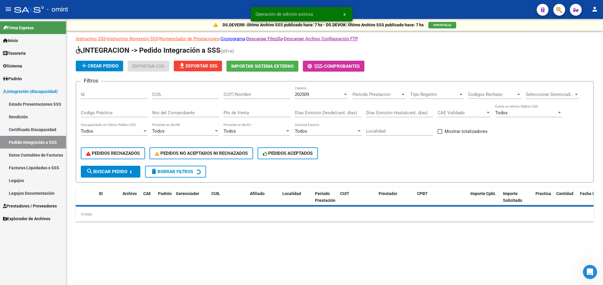
click at [240, 94] on input "CUIT/Nombre" at bounding box center [256, 94] width 67 height 5
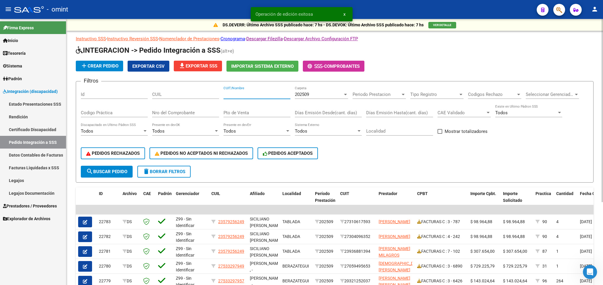
paste input "23123332954"
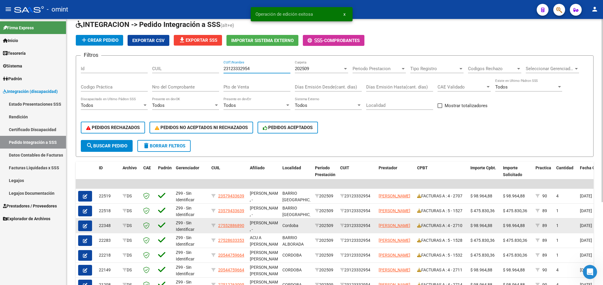
scroll to position [44, 0]
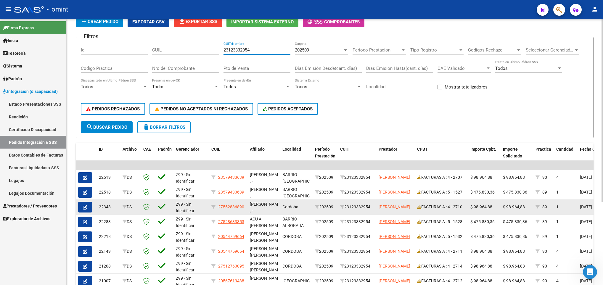
type input "23123332954"
click at [83, 205] on icon "button" at bounding box center [85, 207] width 4 height 4
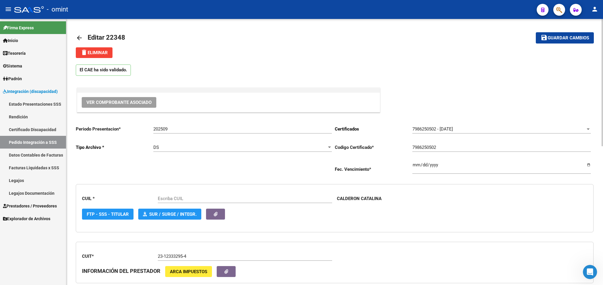
type input "27552886890"
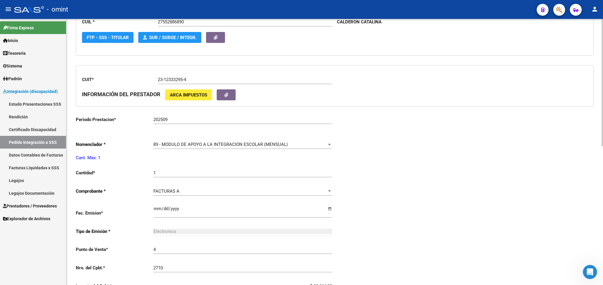
scroll to position [178, 0]
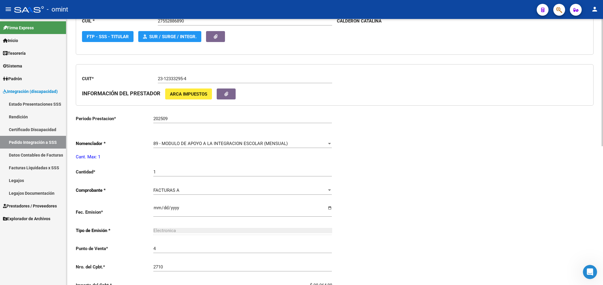
click at [206, 144] on span "89 - MODULO DE APOYO A LA INTEGRACION ESCOLAR (MENSUAL)" at bounding box center [220, 143] width 134 height 5
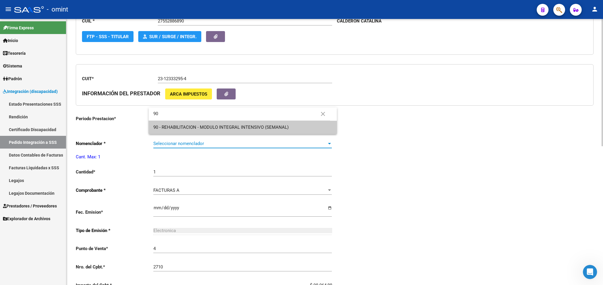
scroll to position [0, 0]
type input "90"
click at [208, 123] on span "90 - REHABILITACION - MODULO INTEGRAL INTENSIVO (SEMANAL)" at bounding box center [242, 127] width 178 height 13
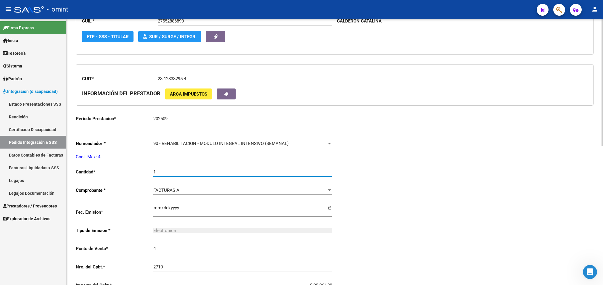
click at [166, 175] on input "1" at bounding box center [242, 171] width 178 height 5
type input "4"
click at [488, 196] on div "Periodo Presentacion * 202509 Ingresar el Periodo Tipo Archivo * DS Seleccionar…" at bounding box center [335, 161] width 518 height 437
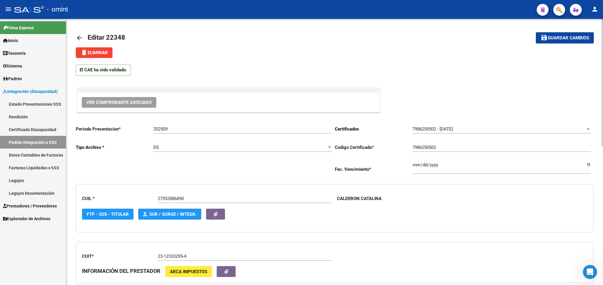
click at [576, 38] on span "Guardar cambios" at bounding box center [567, 38] width 41 height 5
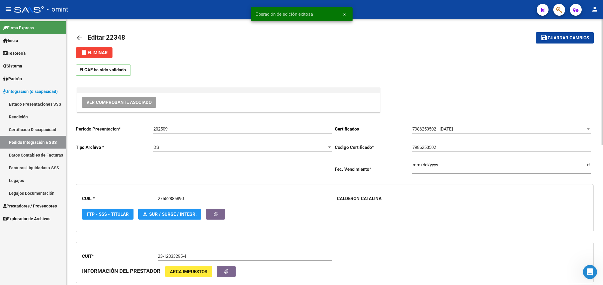
click at [82, 36] on mat-icon "arrow_back" at bounding box center [79, 37] width 7 height 7
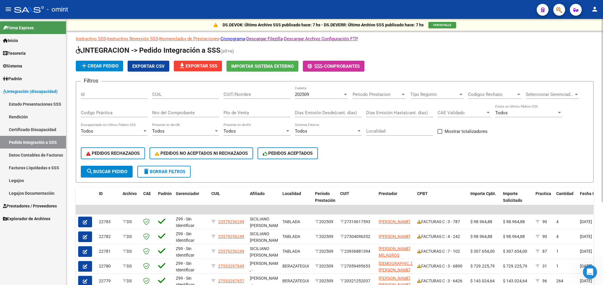
click at [283, 94] on input "CUIT/Nombre" at bounding box center [256, 94] width 67 height 5
paste input "27235676090"
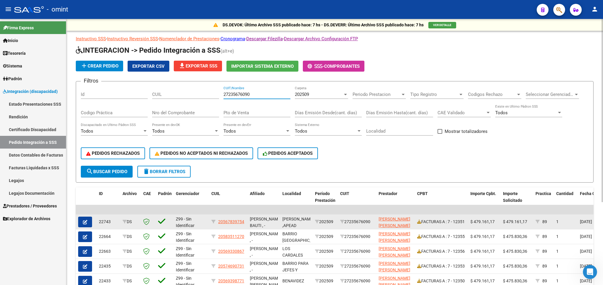
scroll to position [44, 0]
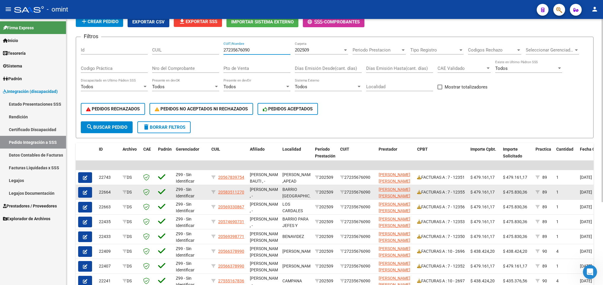
type input "27235676090"
drag, startPoint x: 505, startPoint y: 191, endPoint x: 528, endPoint y: 195, distance: 23.1
click at [528, 195] on div "$ 475.830,36" at bounding box center [517, 192] width 28 height 7
copy span "475.830,36"
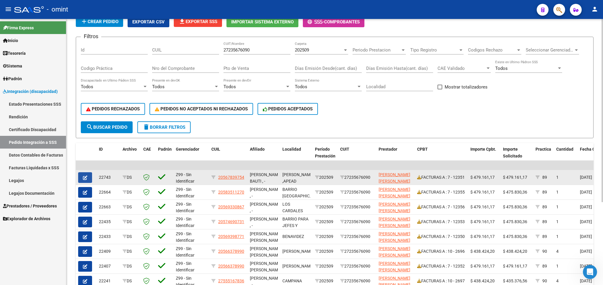
click at [88, 173] on button "button" at bounding box center [85, 177] width 14 height 11
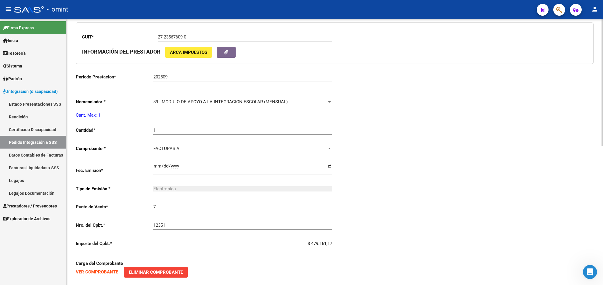
scroll to position [266, 0]
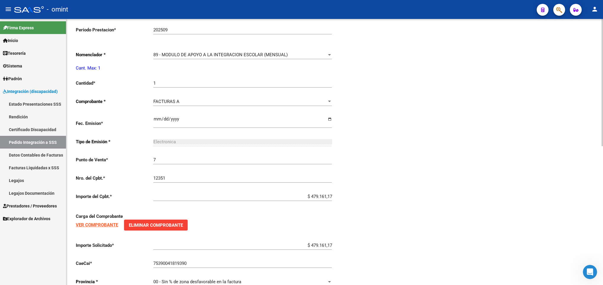
type input "20567839754"
drag, startPoint x: 301, startPoint y: 247, endPoint x: 374, endPoint y: 252, distance: 73.3
click at [374, 252] on div "Periodo Presentacion * 202509 Ingresar el Periodo Tipo Archivo * DS Seleccionar…" at bounding box center [335, 72] width 518 height 437
paste input "475.830,36"
type input "$ 475.830,36"
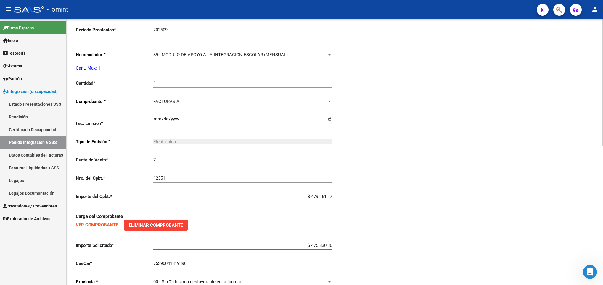
click at [461, 216] on div "Periodo Presentacion * 202509 Ingresar el Periodo Tipo Archivo * DS Seleccionar…" at bounding box center [335, 72] width 518 height 437
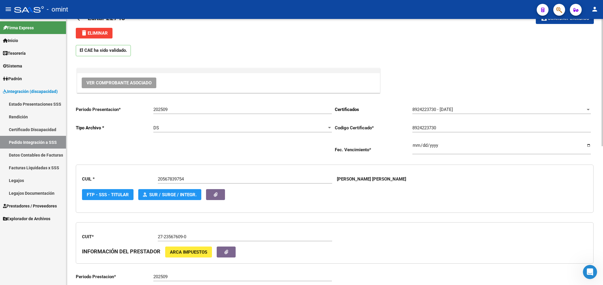
scroll to position [0, 0]
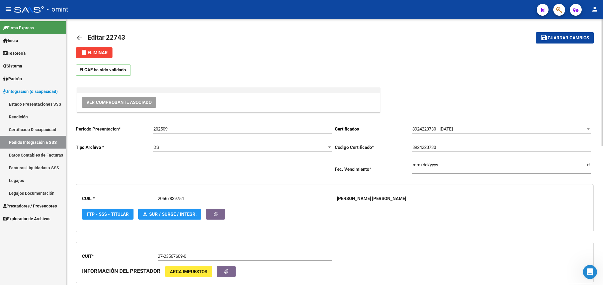
click at [556, 37] on span "Guardar cambios" at bounding box center [567, 38] width 41 height 5
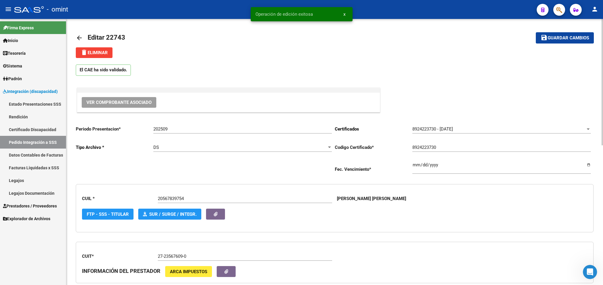
click at [79, 37] on mat-icon "arrow_back" at bounding box center [79, 37] width 7 height 7
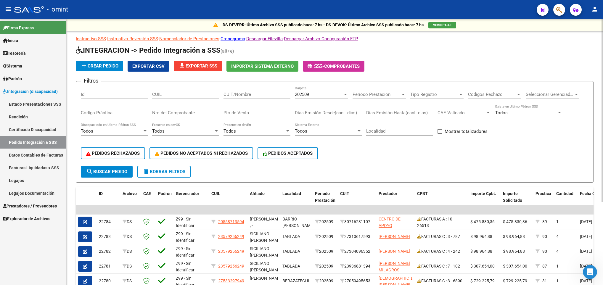
click at [275, 92] on input "CUIT/Nombre" at bounding box center [256, 94] width 67 height 5
paste input "27235676090"
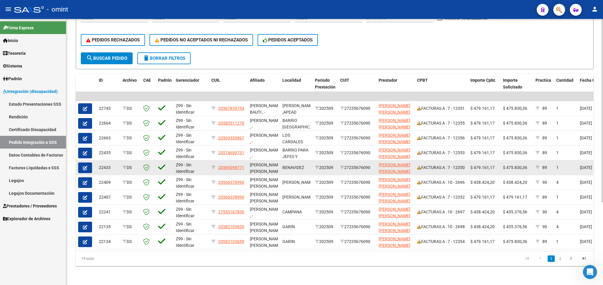
type input "27235676090"
drag, startPoint x: 505, startPoint y: 162, endPoint x: 527, endPoint y: 163, distance: 22.2
click at [527, 164] on div "$ 475.830,36" at bounding box center [517, 167] width 28 height 7
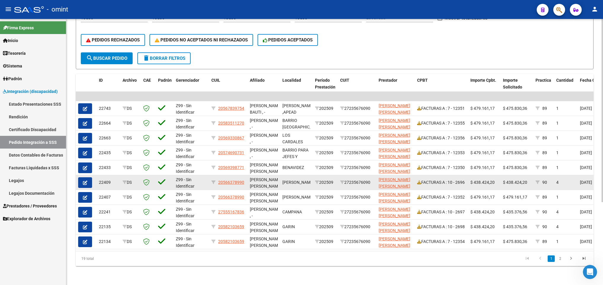
copy span "475.830,36"
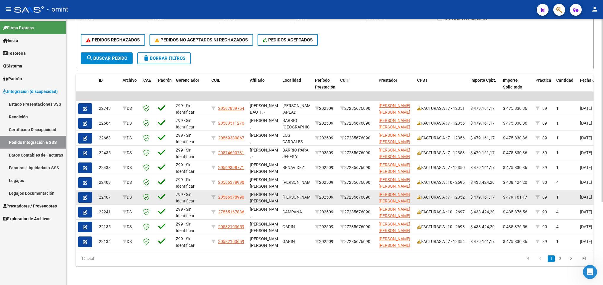
click at [86, 195] on icon "button" at bounding box center [85, 197] width 4 height 4
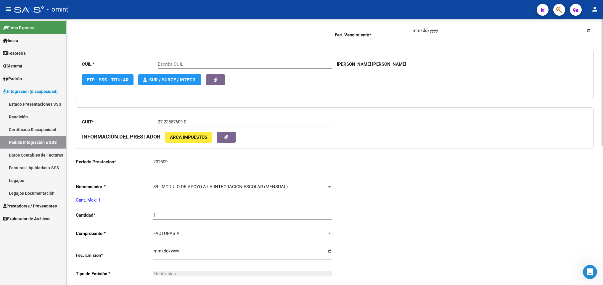
type input "20566378990"
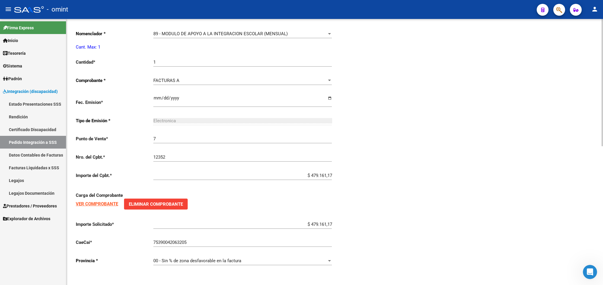
scroll to position [290, 0]
click at [317, 222] on input "$ 479.161,17" at bounding box center [242, 224] width 178 height 5
paste input "475.830,36"
type input "$ 475.830,36"
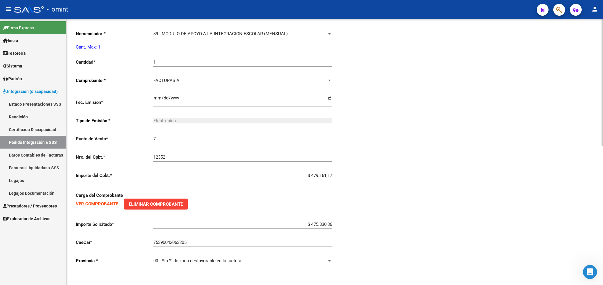
click at [467, 221] on div "Periodo Presentacion * 202509 Ingresar el Periodo Tipo Archivo * DS Seleccionar…" at bounding box center [335, 51] width 518 height 437
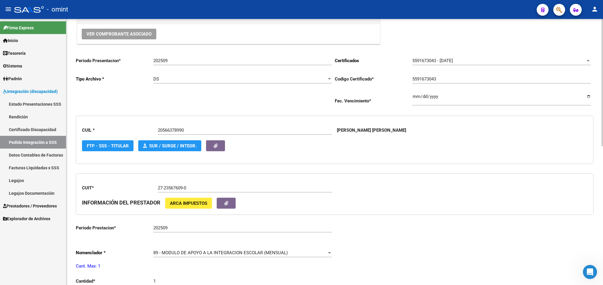
scroll to position [0, 0]
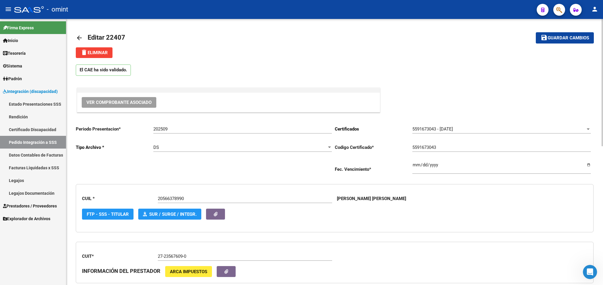
click at [559, 36] on span "Guardar cambios" at bounding box center [567, 38] width 41 height 5
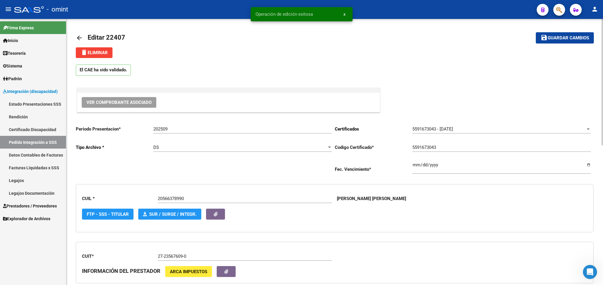
click at [77, 38] on mat-icon "arrow_back" at bounding box center [79, 37] width 7 height 7
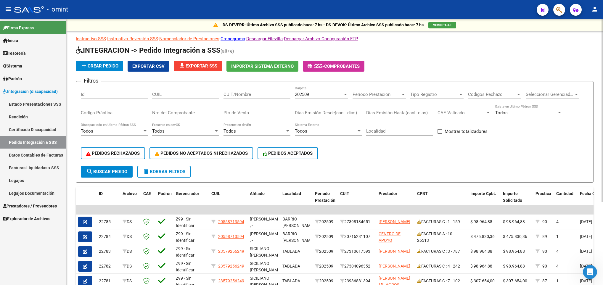
click at [271, 92] on input "CUIT/Nombre" at bounding box center [256, 94] width 67 height 5
paste input "27235676090"
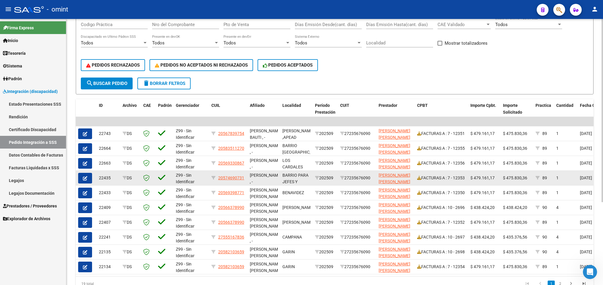
scroll to position [89, 0]
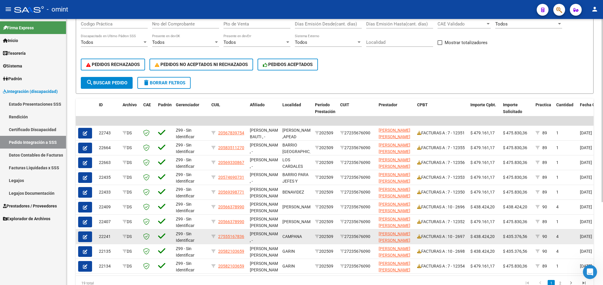
type input "27235676090"
drag, startPoint x: 504, startPoint y: 237, endPoint x: 528, endPoint y: 239, distance: 24.0
click at [528, 239] on div "$ 435.376,56" at bounding box center [517, 236] width 28 height 7
copy span "435.376,56"
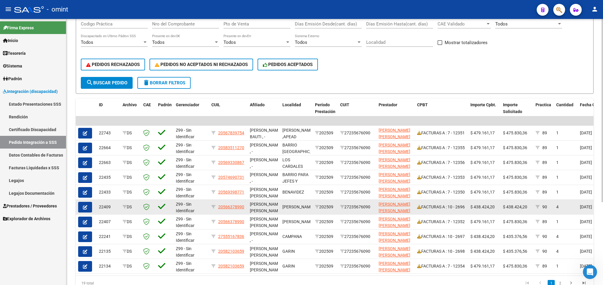
click at [88, 209] on button "button" at bounding box center [85, 207] width 14 height 11
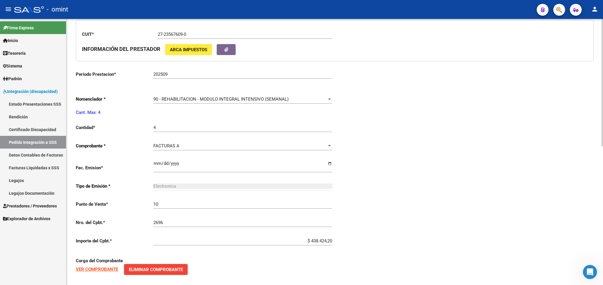
type input "20566378990"
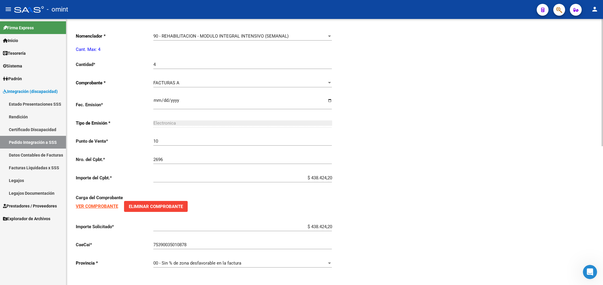
scroll to position [290, 0]
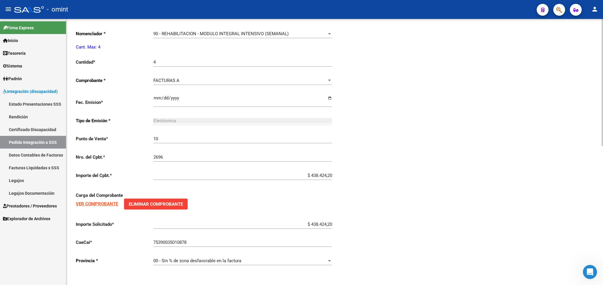
click at [316, 225] on input "$ 438.424,20" at bounding box center [242, 224] width 178 height 5
paste input "435.376,56"
type input "$ 435.376,56"
click at [466, 221] on div "Periodo Presentacion * 202509 Ingresar el Periodo Tipo Archivo * DS Seleccionar…" at bounding box center [335, 51] width 518 height 437
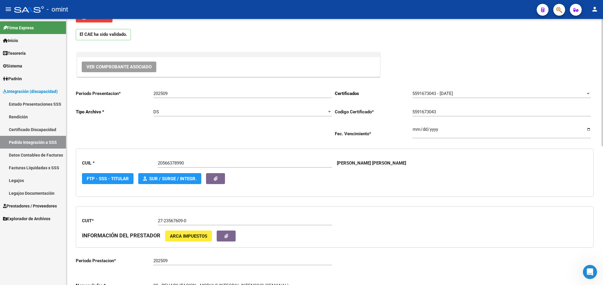
scroll to position [0, 0]
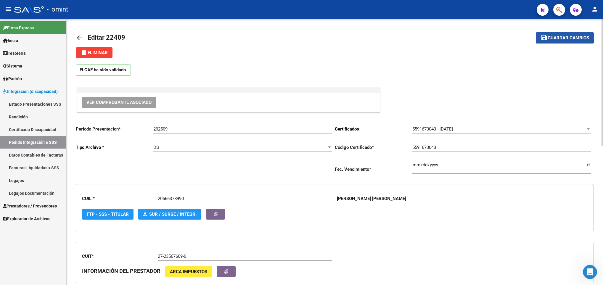
click at [552, 36] on span "Guardar cambios" at bounding box center [567, 38] width 41 height 5
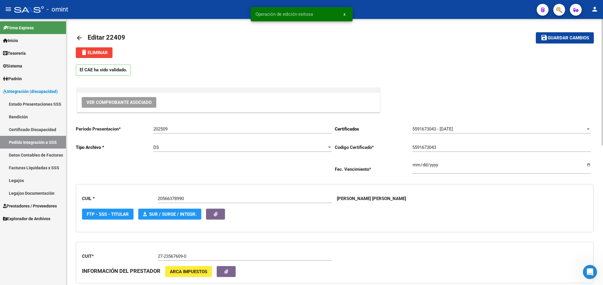
click at [81, 36] on mat-icon "arrow_back" at bounding box center [79, 37] width 7 height 7
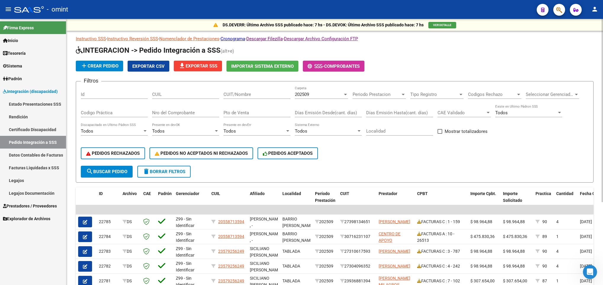
click at [262, 93] on input "CUIT/Nombre" at bounding box center [256, 94] width 67 height 5
paste input "20311645057"
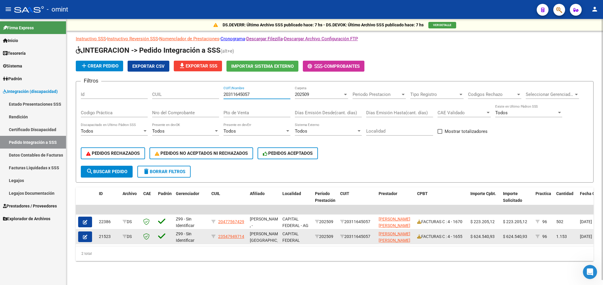
scroll to position [2, 0]
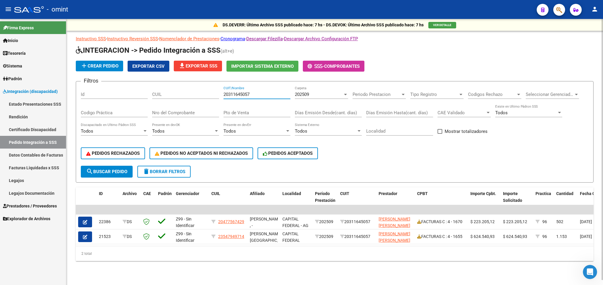
type input "20311645057"
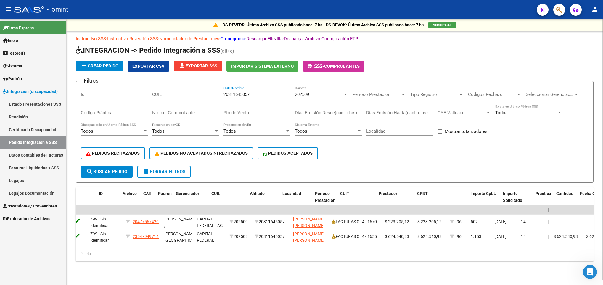
scroll to position [0, 0]
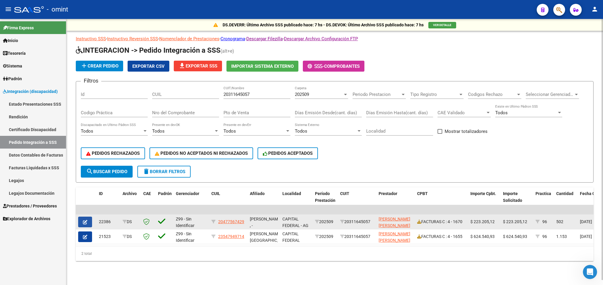
click at [81, 218] on button "button" at bounding box center [85, 222] width 14 height 11
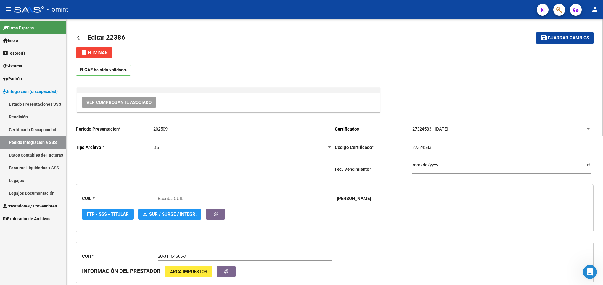
type input "20477567429"
click at [78, 37] on mat-icon "arrow_back" at bounding box center [79, 37] width 7 height 7
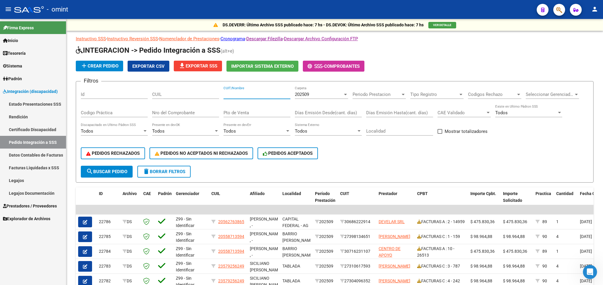
click at [236, 94] on input "CUIT/Nombre" at bounding box center [256, 94] width 67 height 5
paste input "20311645057"
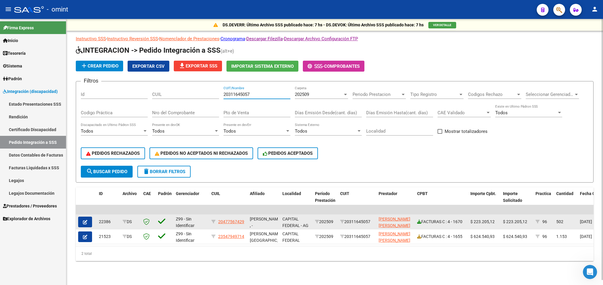
type input "20311645057"
click at [418, 223] on icon at bounding box center [419, 222] width 4 height 4
click at [87, 221] on icon "button" at bounding box center [85, 222] width 4 height 4
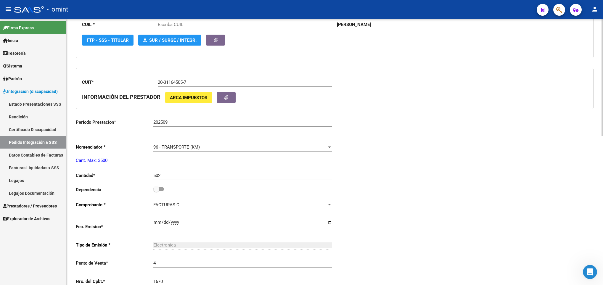
scroll to position [178, 0]
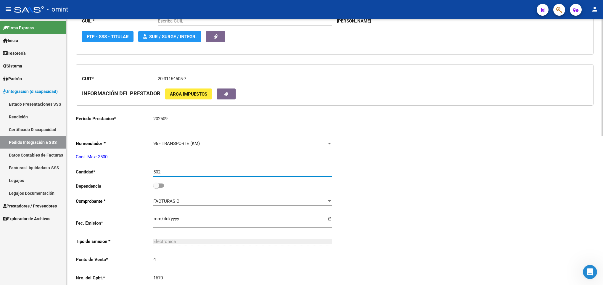
click at [204, 175] on input "502" at bounding box center [242, 171] width 178 height 5
type input "20477567429"
type input "5"
type input "412"
click at [438, 148] on div "Periodo Presentacion * 202509 Ingresar el Periodo Tipo Archivo * DS Seleccionar…" at bounding box center [335, 185] width 518 height 485
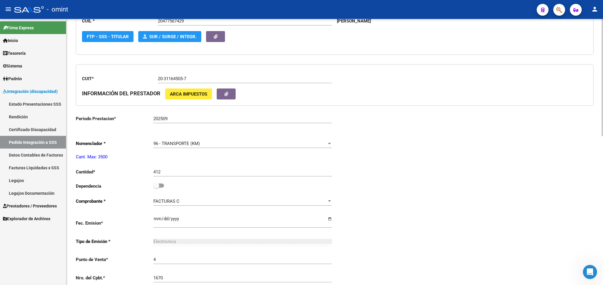
scroll to position [0, 0]
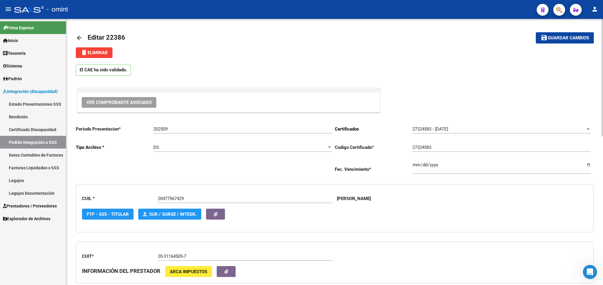
click at [564, 36] on span "Guardar cambios" at bounding box center [567, 38] width 41 height 5
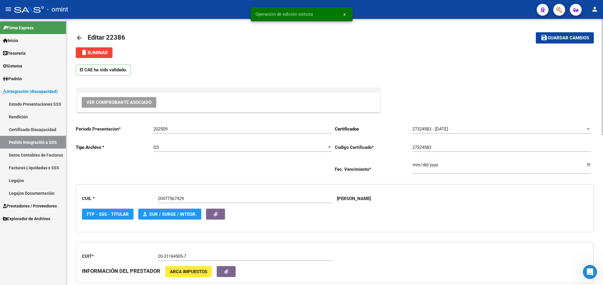
click at [78, 34] on link "arrow_back" at bounding box center [82, 38] width 12 height 14
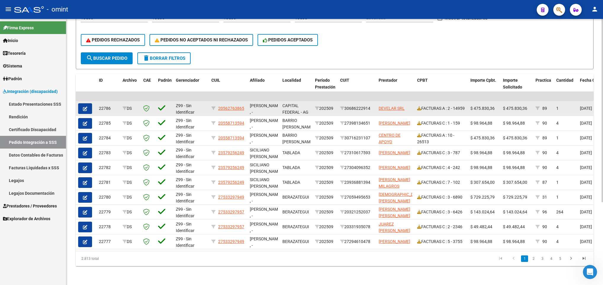
scroll to position [76, 0]
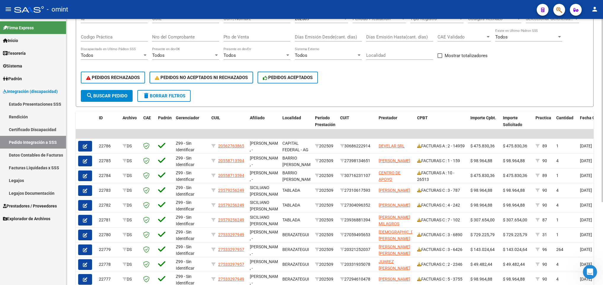
click at [162, 97] on span "delete Borrar Filtros" at bounding box center [164, 95] width 43 height 5
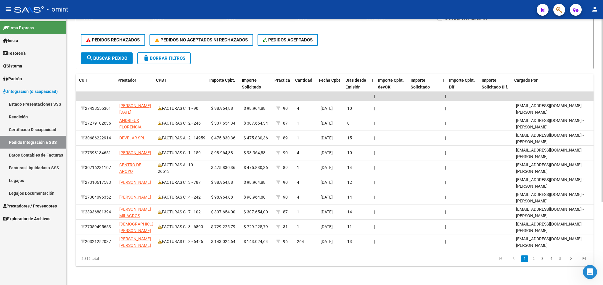
scroll to position [0, 257]
click at [308, 261] on datatable-pager "1 2 3 4 5" at bounding box center [385, 259] width 409 height 10
click at [532, 259] on link "2" at bounding box center [533, 258] width 7 height 7
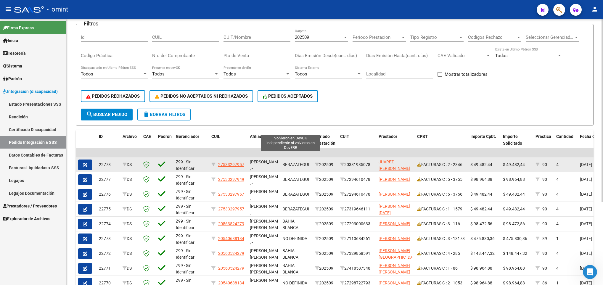
scroll to position [89, 0]
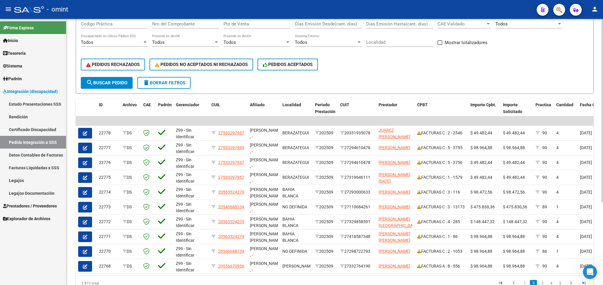
click at [151, 84] on span "delete Borrar Filtros" at bounding box center [164, 82] width 43 height 5
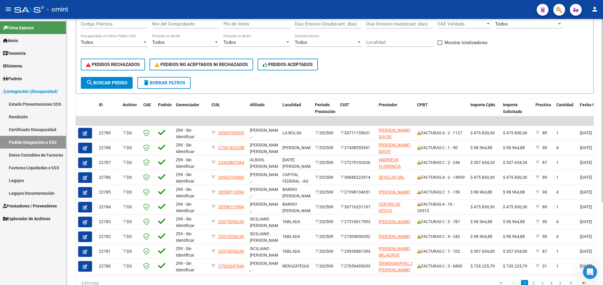
scroll to position [120, 0]
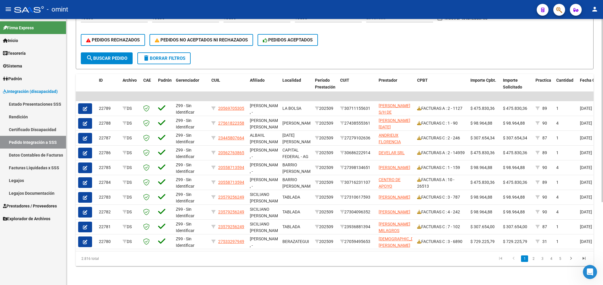
click at [172, 44] on div "PEDIDOS RECHAZADOS PEDIDOS NO ACEPTADOS NI RECHAZADOS PEDIDOS ACEPTADOS" at bounding box center [334, 40] width 507 height 25
click at [172, 56] on span "delete Borrar Filtros" at bounding box center [164, 58] width 43 height 5
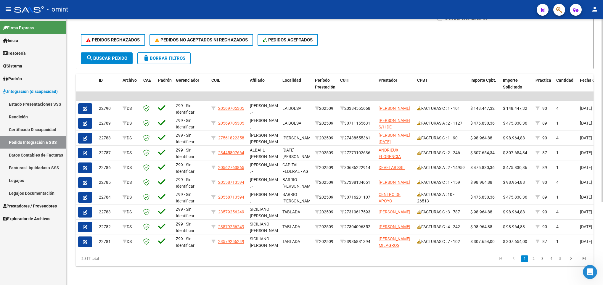
click at [169, 54] on button "delete Borrar Filtros" at bounding box center [163, 58] width 53 height 12
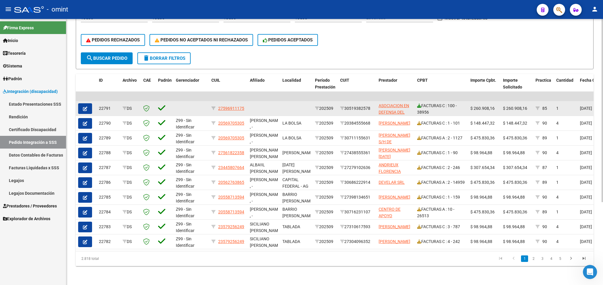
click at [418, 104] on icon at bounding box center [419, 106] width 4 height 4
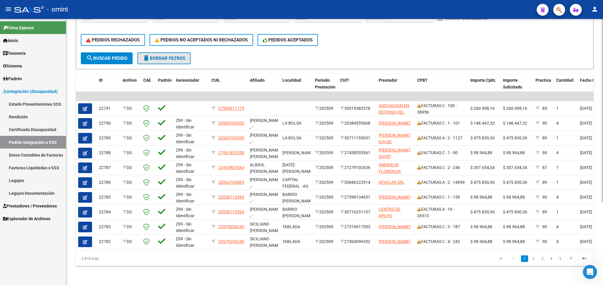
click at [183, 52] on button "delete Borrar Filtros" at bounding box center [163, 58] width 53 height 12
click at [180, 56] on span "delete Borrar Filtros" at bounding box center [164, 58] width 43 height 5
click at [175, 56] on span "delete Borrar Filtros" at bounding box center [164, 58] width 43 height 5
click at [154, 52] on button "delete Borrar Filtros" at bounding box center [163, 58] width 53 height 12
click at [171, 56] on span "delete Borrar Filtros" at bounding box center [164, 58] width 43 height 5
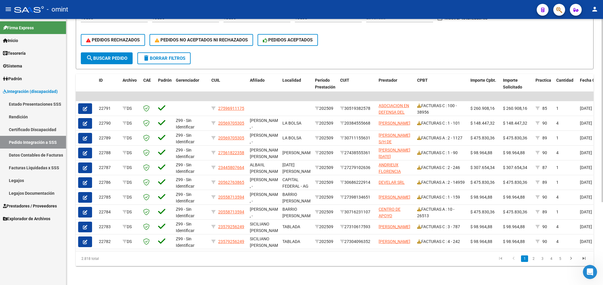
click at [157, 56] on span "delete Borrar Filtros" at bounding box center [164, 58] width 43 height 5
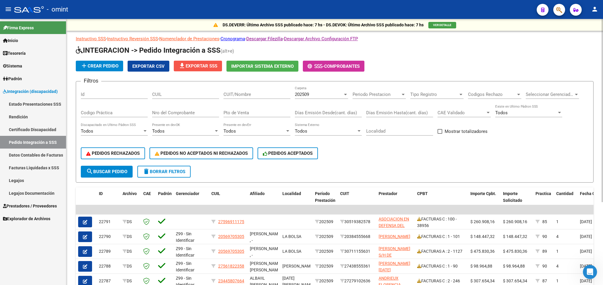
click at [203, 68] on span "file_download Exportar SSS" at bounding box center [197, 65] width 39 height 5
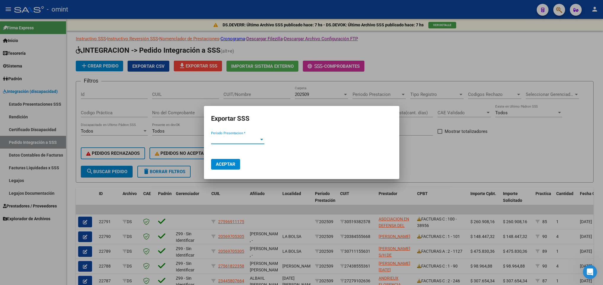
click at [237, 139] on span "Periodo Presentacion *" at bounding box center [235, 139] width 48 height 5
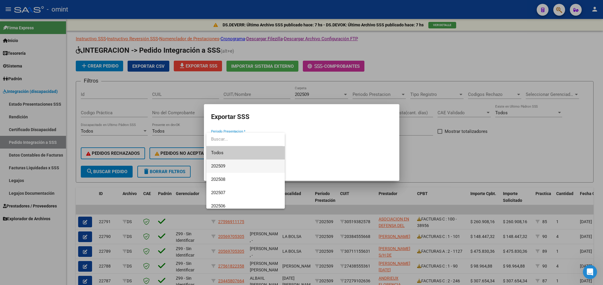
click at [236, 166] on span "202509" at bounding box center [245, 165] width 69 height 13
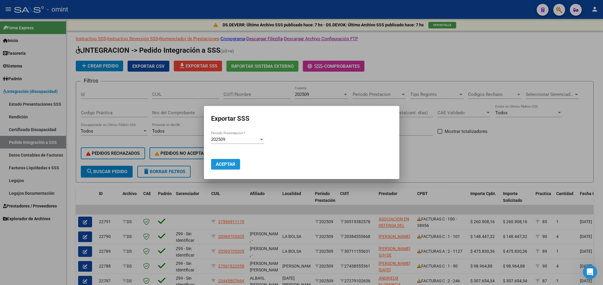
click at [233, 160] on button "Aceptar" at bounding box center [225, 164] width 29 height 11
click at [296, 89] on div at bounding box center [301, 142] width 603 height 285
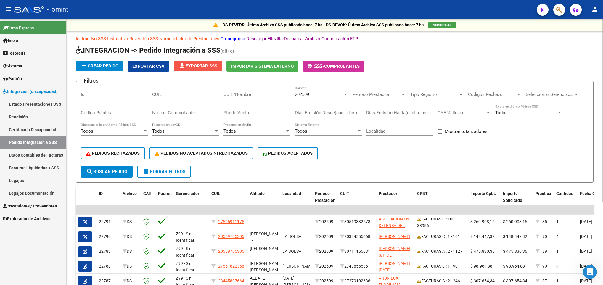
click at [198, 62] on button "file_download Exportar SSS" at bounding box center [198, 66] width 48 height 11
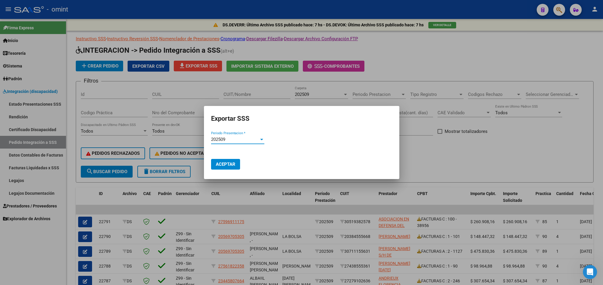
click at [228, 166] on span "Aceptar" at bounding box center [226, 164] width 20 height 5
